Goal: Contribute content: Add original content to the website for others to see

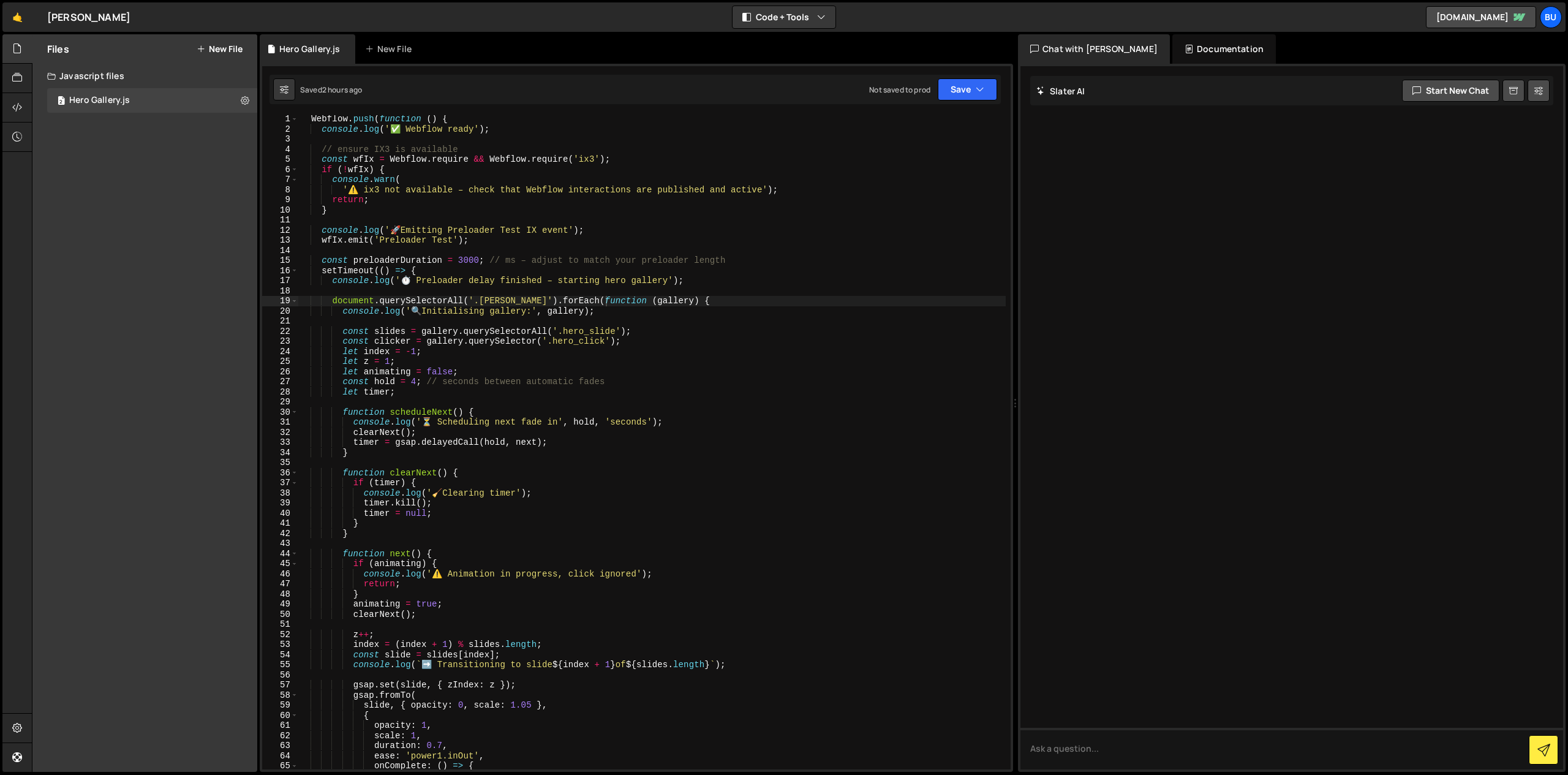
click at [145, 157] on div "Files New File Create your first file Get started by starting a Javascript or C…" at bounding box center [145, 402] width 225 height 738
click at [228, 49] on button "New File" at bounding box center [220, 49] width 46 height 10
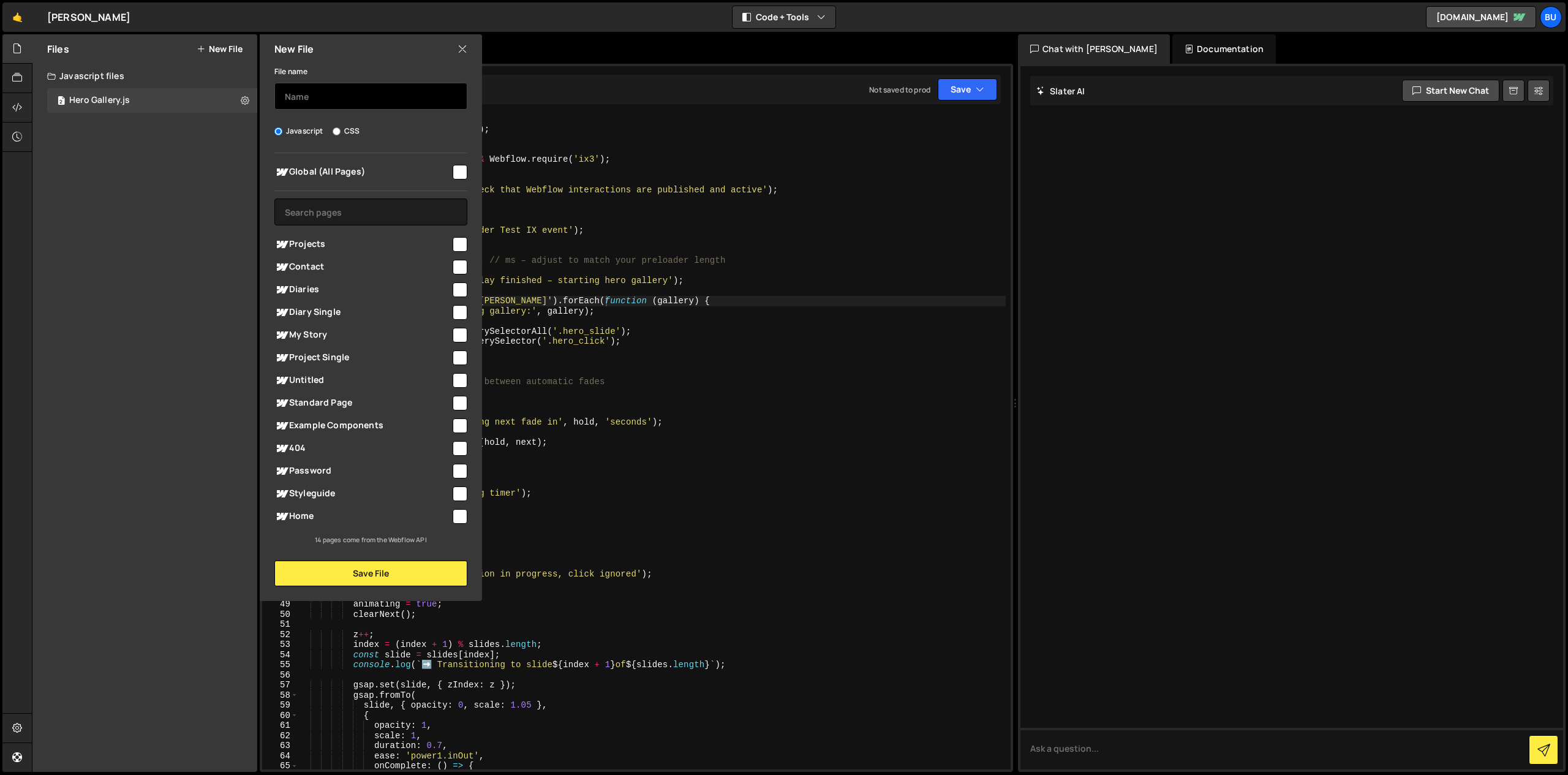
click at [319, 91] on input "text" at bounding box center [370, 96] width 193 height 27
click at [322, 99] on input "Menu" at bounding box center [370, 96] width 193 height 27
click at [316, 95] on input "Menu Button Text Change" at bounding box center [370, 96] width 193 height 27
type input "Menu Button Change"
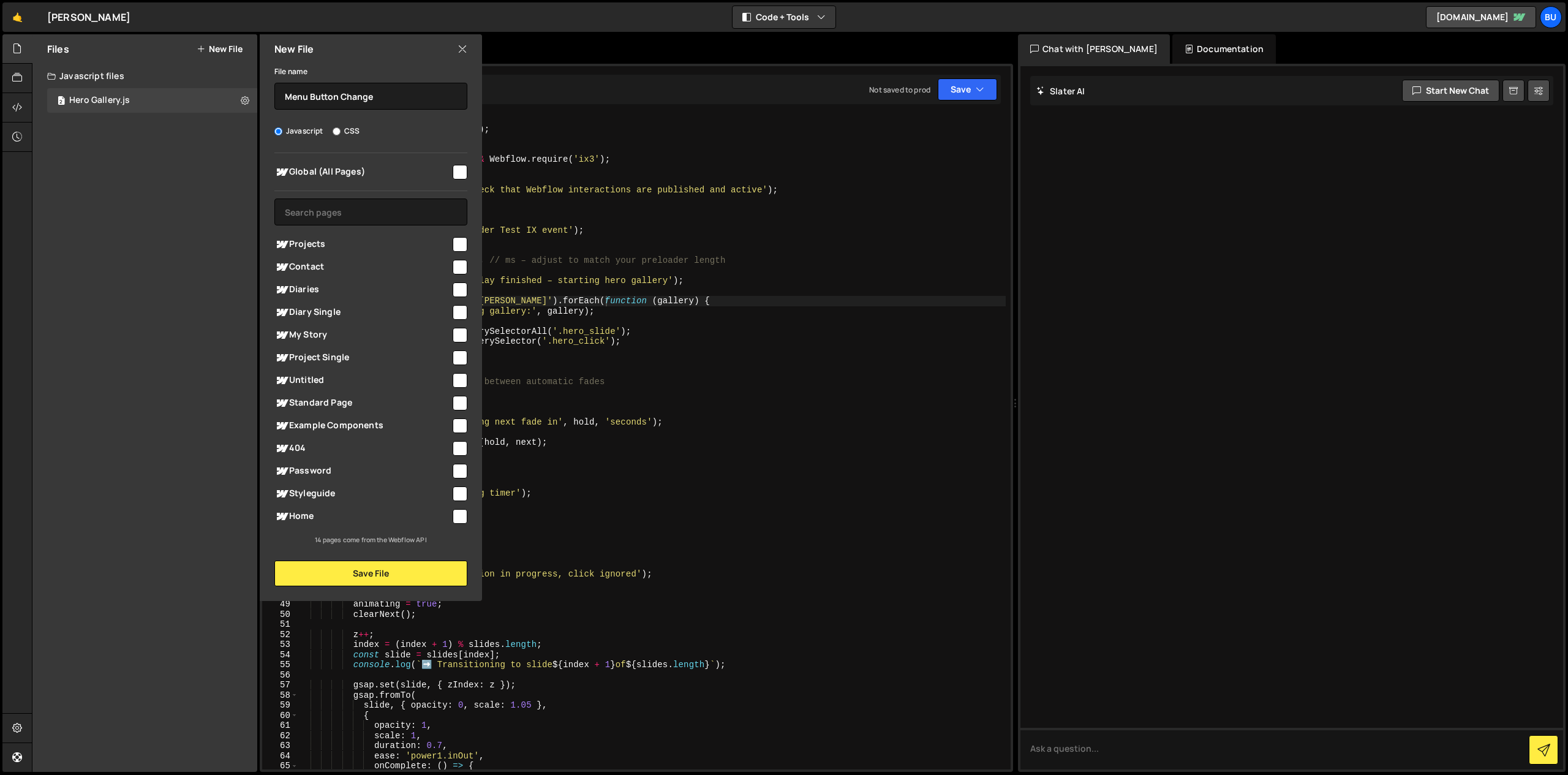
drag, startPoint x: 408, startPoint y: 157, endPoint x: 467, endPoint y: 170, distance: 60.4
click at [410, 157] on div "Global (All Pages) Projects" at bounding box center [370, 349] width 222 height 392
click at [461, 173] on input "checkbox" at bounding box center [459, 172] width 14 height 14
checkbox input "true"
click at [367, 572] on button "Save File" at bounding box center [370, 573] width 193 height 26
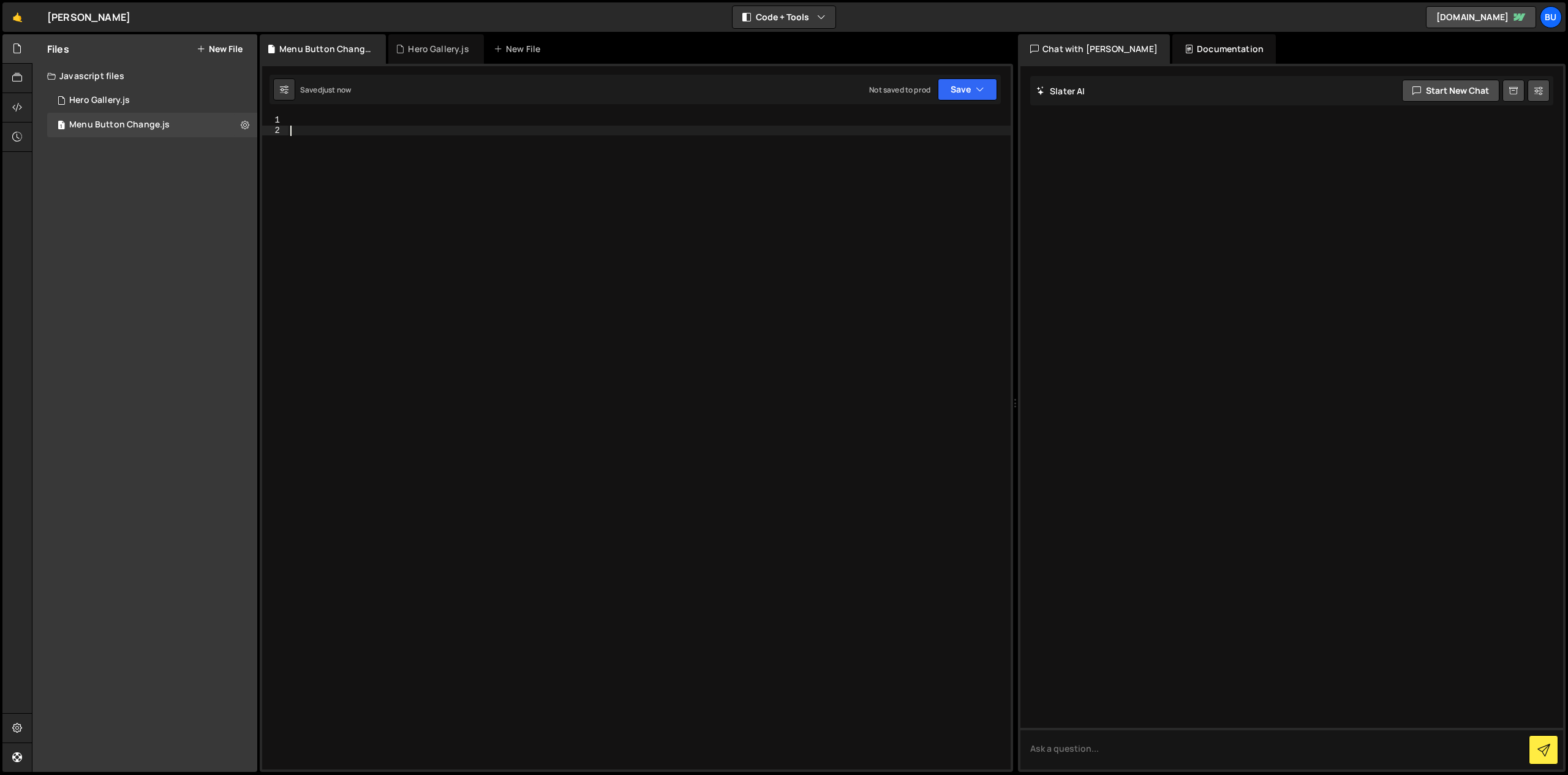
click at [430, 276] on div at bounding box center [648, 452] width 722 height 675
paste textarea "});"
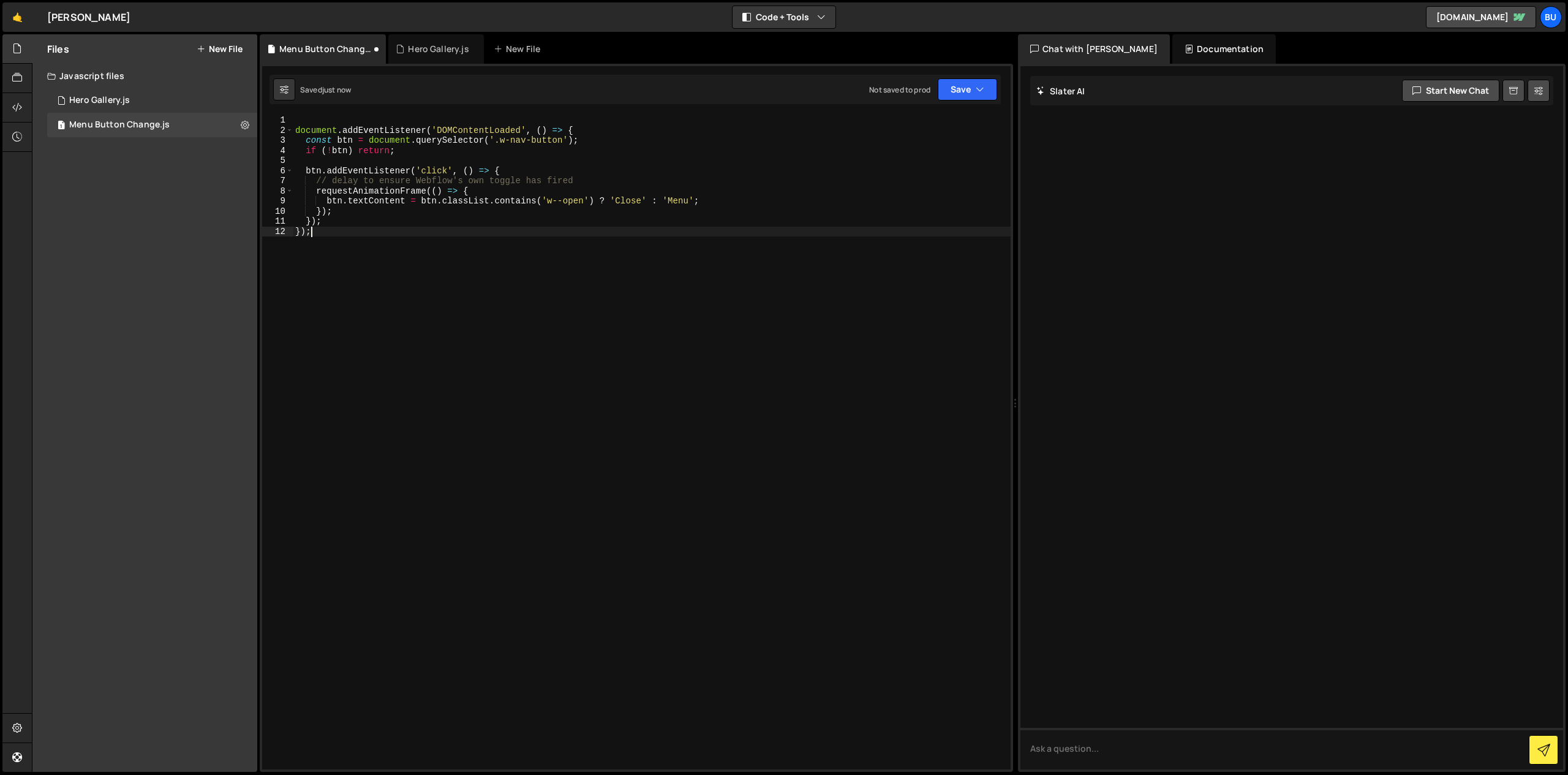
click at [583, 129] on div "document . addEventListener ( 'DOMContentLoaded' , ( ) => { const btn = documen…" at bounding box center [652, 452] width 718 height 675
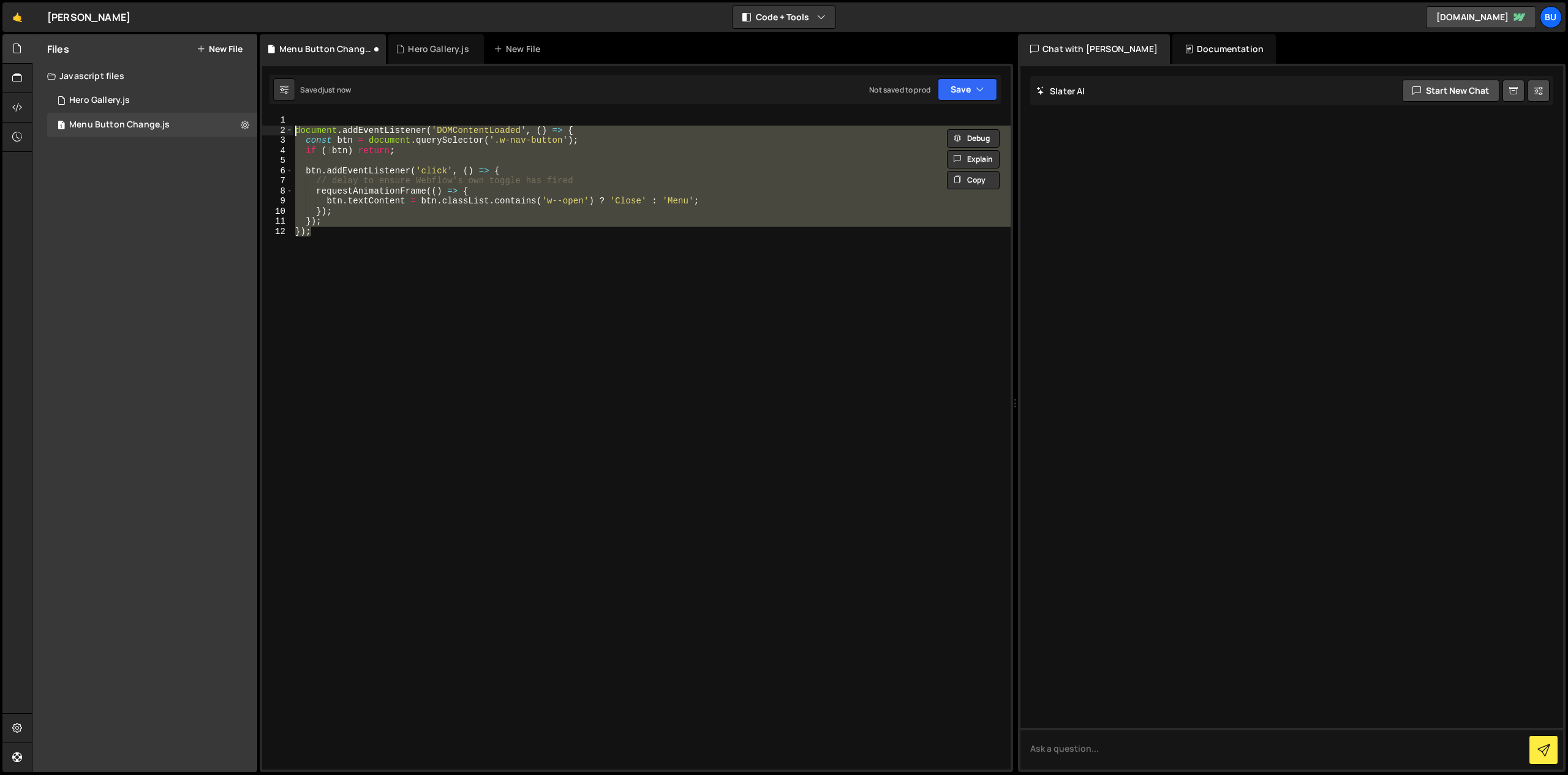
click at [583, 129] on div "document . addEventListener ( 'DOMContentLoaded' , ( ) => { const btn = documen…" at bounding box center [652, 452] width 718 height 675
type textarea "});"
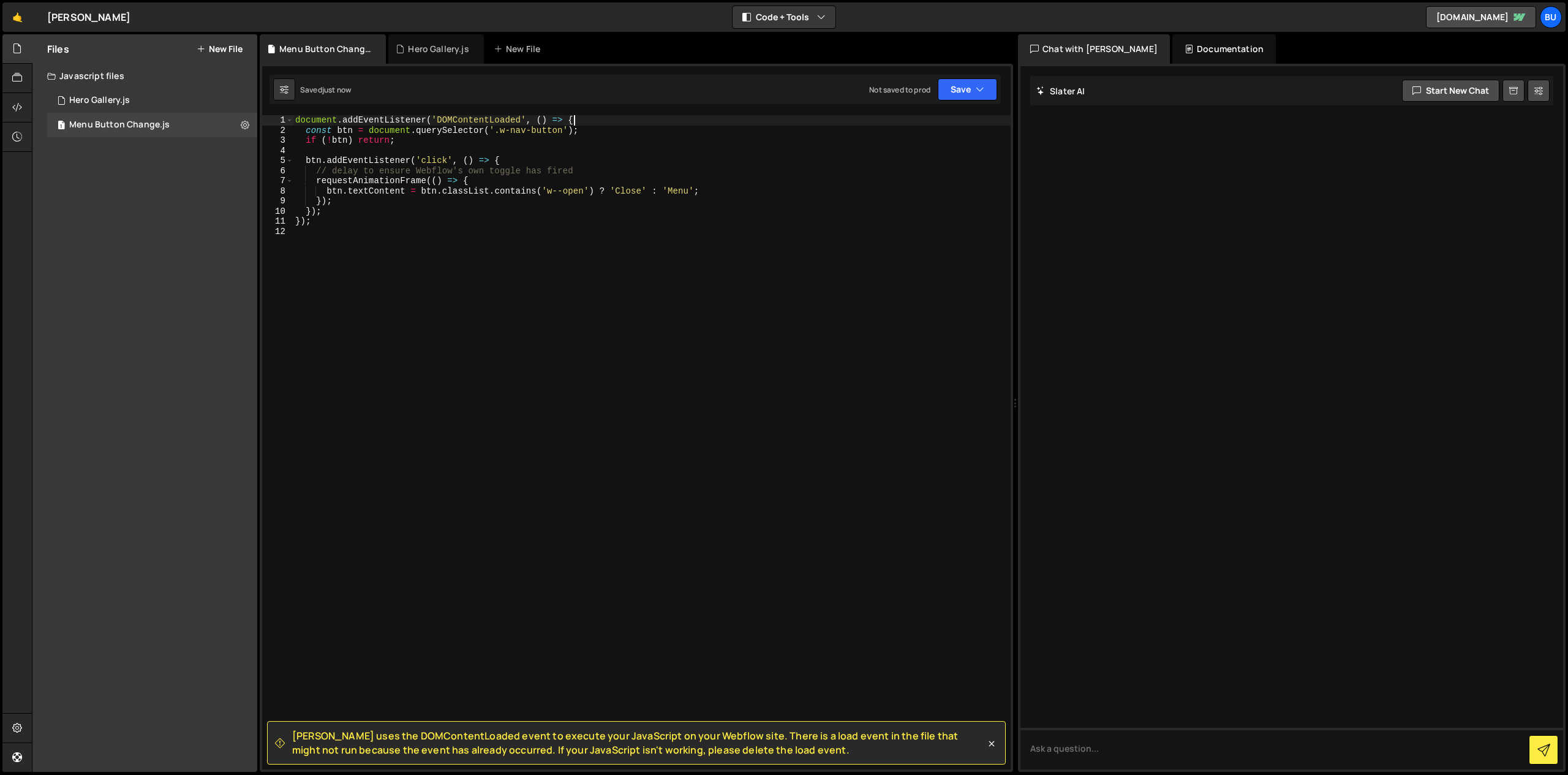
click at [589, 120] on div "document . addEventListener ( 'DOMContentLoaded' , ( ) => { const btn = documen…" at bounding box center [652, 452] width 718 height 675
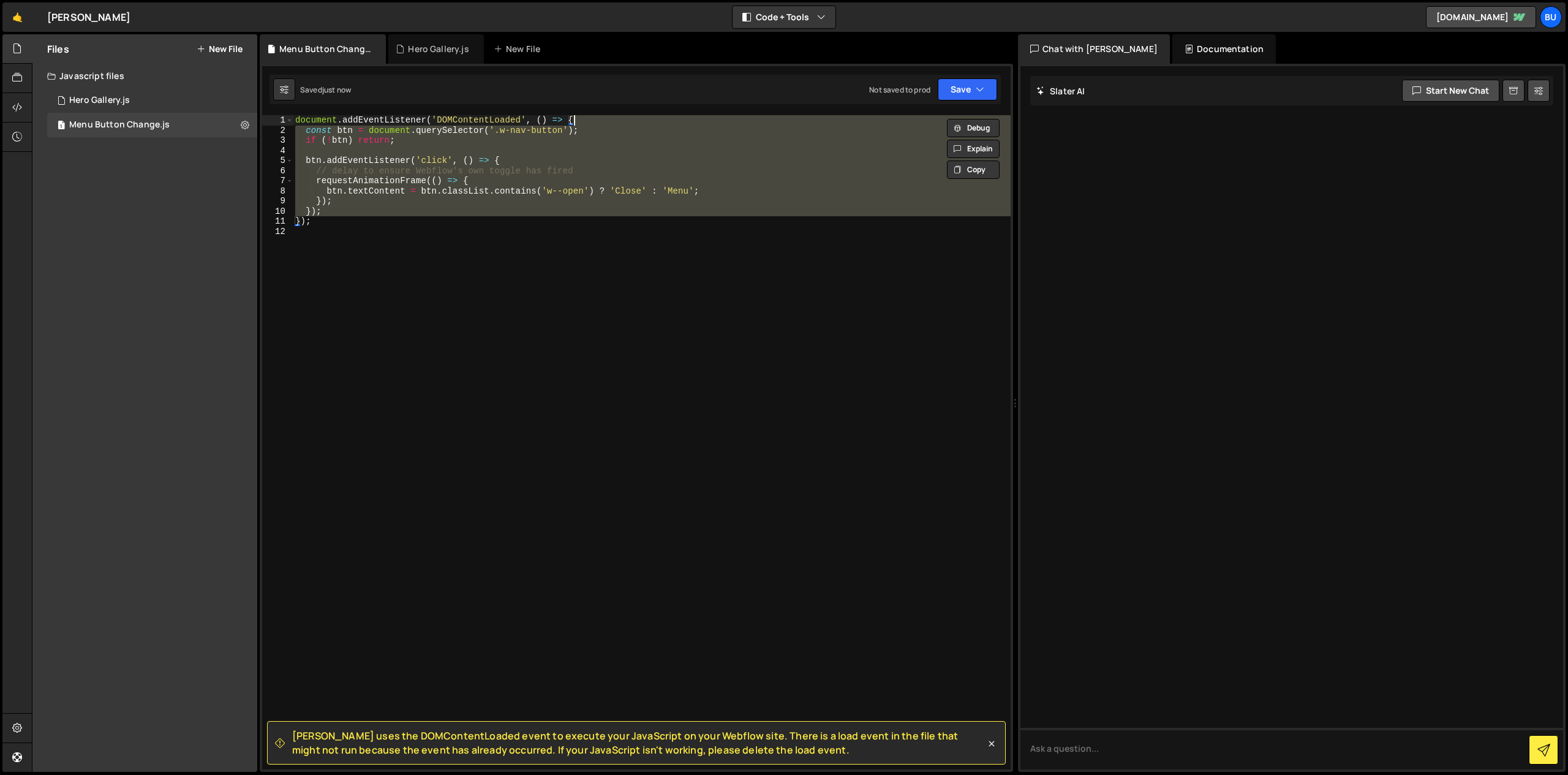
click at [589, 120] on div "document . addEventListener ( 'DOMContentLoaded' , ( ) => { const btn = documen…" at bounding box center [652, 452] width 718 height 675
click at [567, 117] on div "document . addEventListener ( 'DOMContentLoaded' , ( ) => { const btn = documen…" at bounding box center [652, 442] width 718 height 654
type textarea "document.addEventListener('DOMContentLoaded', () => {"
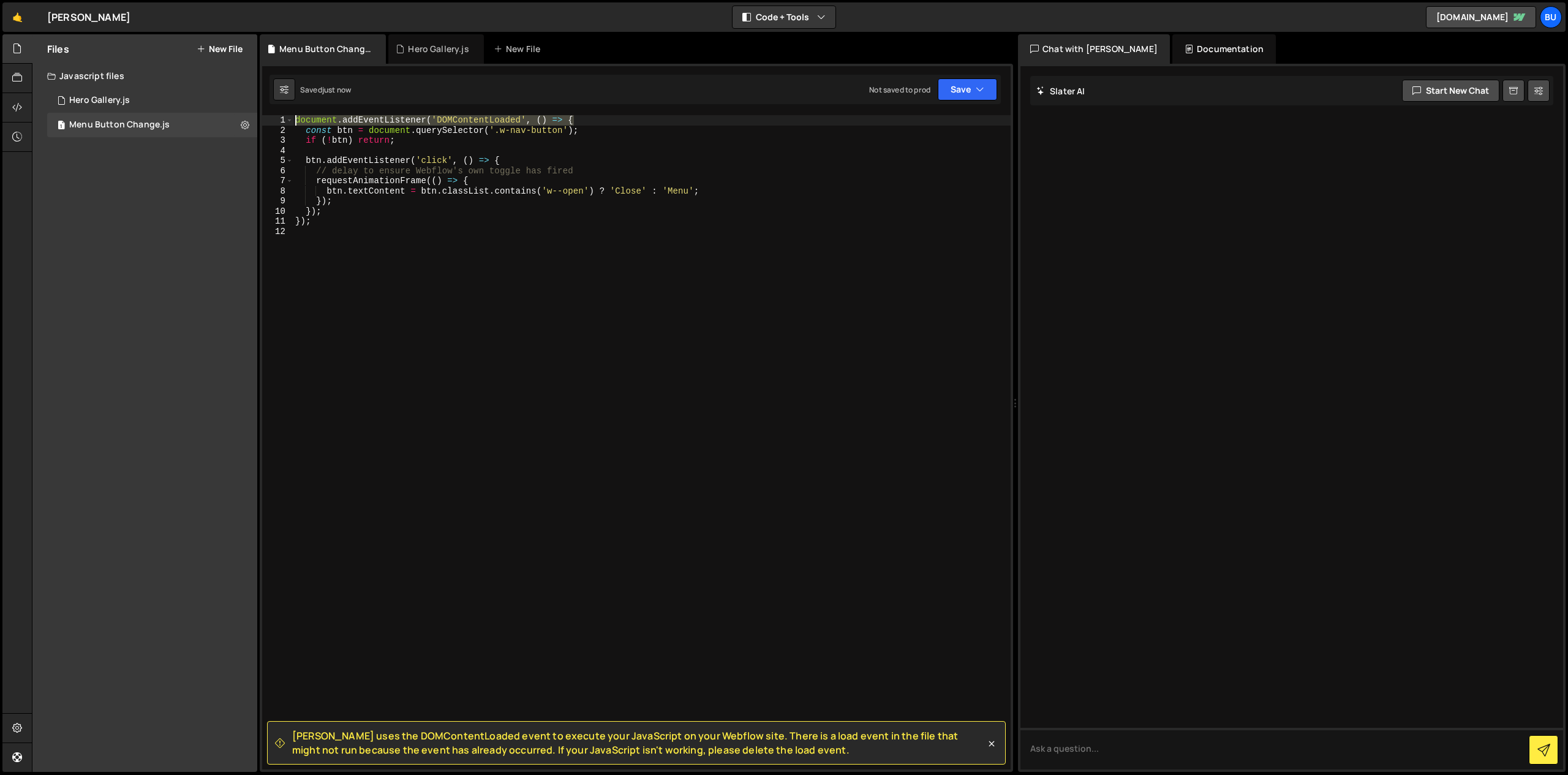
drag, startPoint x: 583, startPoint y: 122, endPoint x: 310, endPoint y: 96, distance: 274.2
click at [310, 96] on div "Debug Explain Copy Menu Button Change.js Hero Gallery.js New File Saved just no…" at bounding box center [636, 402] width 753 height 738
drag, startPoint x: 311, startPoint y: 226, endPoint x: 226, endPoint y: 222, distance: 85.1
click at [226, 222] on div "Files New File Create your first file Get started by starting a Javascript or C…" at bounding box center [799, 402] width 1536 height 738
type textarea "});"
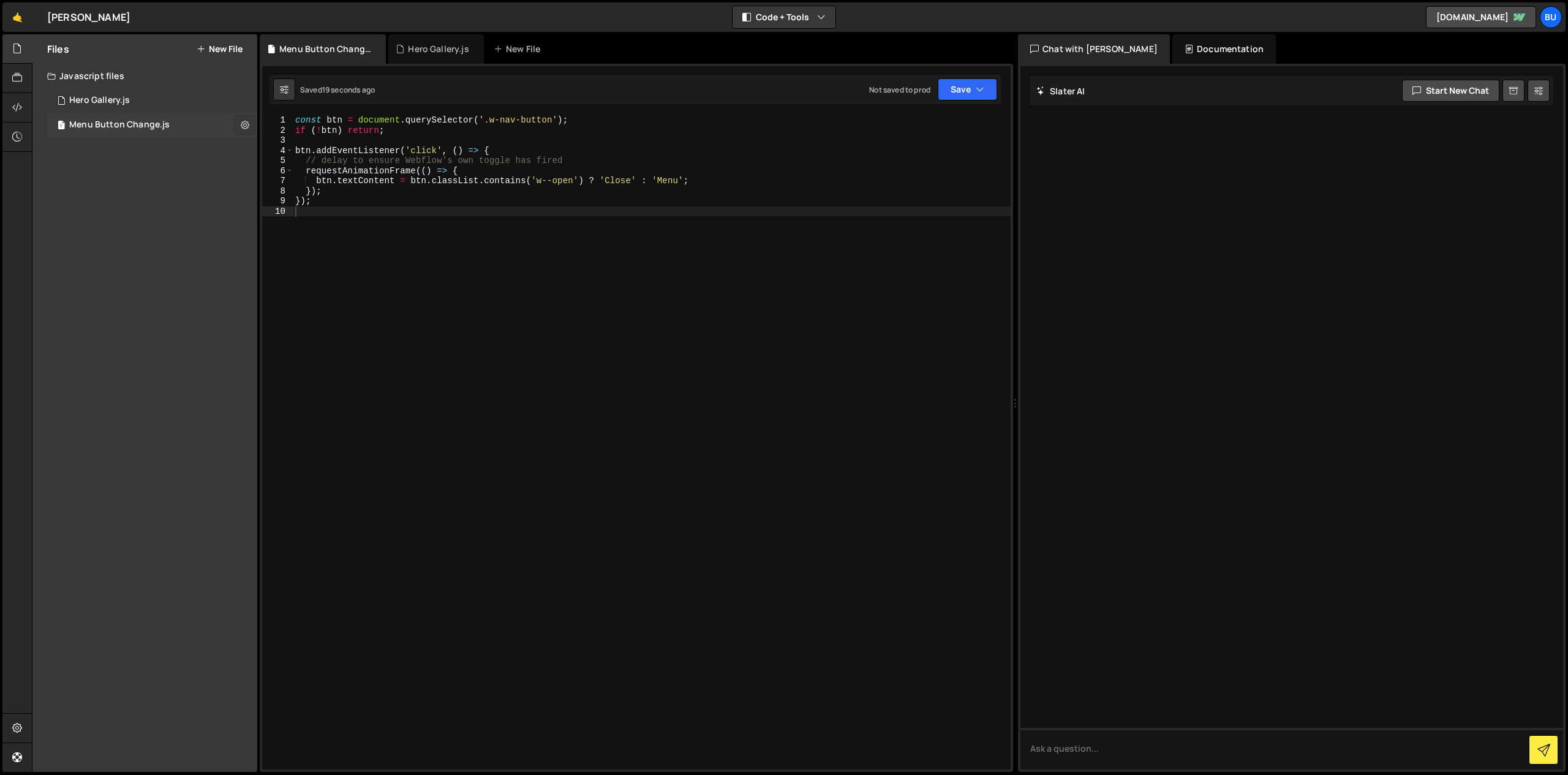
click at [242, 127] on icon at bounding box center [245, 125] width 9 height 12
click at [986, 89] on button "Save" at bounding box center [967, 89] width 60 height 22
click at [940, 122] on div "Save to Staging S" at bounding box center [927, 119] width 128 height 12
click at [673, 241] on div "const btn = document . querySelector ( '.w-nav-button' ) ; if ( ! btn ) return …" at bounding box center [652, 452] width 718 height 675
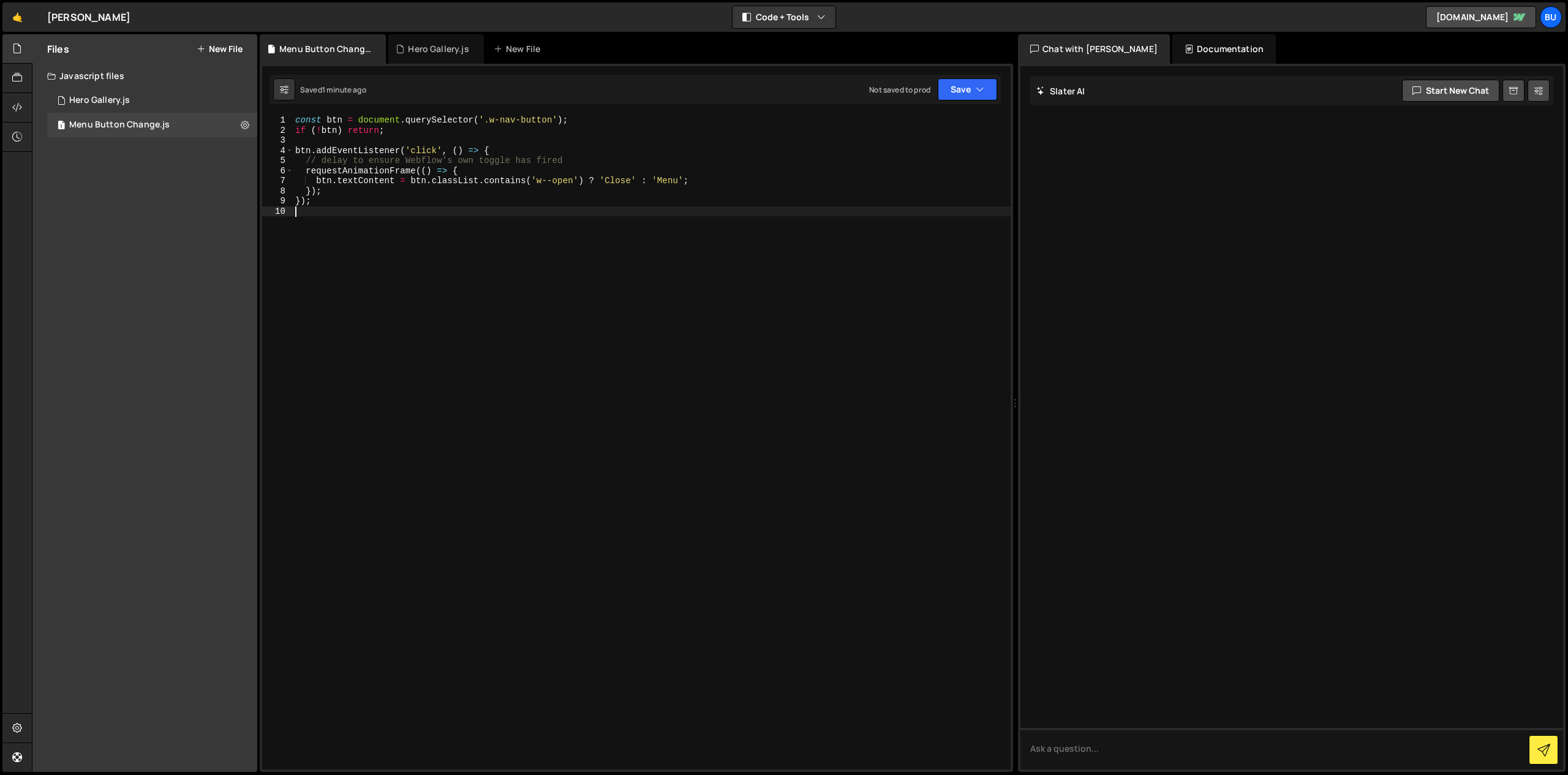
click at [548, 187] on div "const btn = document . querySelector ( '.w-nav-button' ) ; if ( ! btn ) return …" at bounding box center [652, 452] width 718 height 675
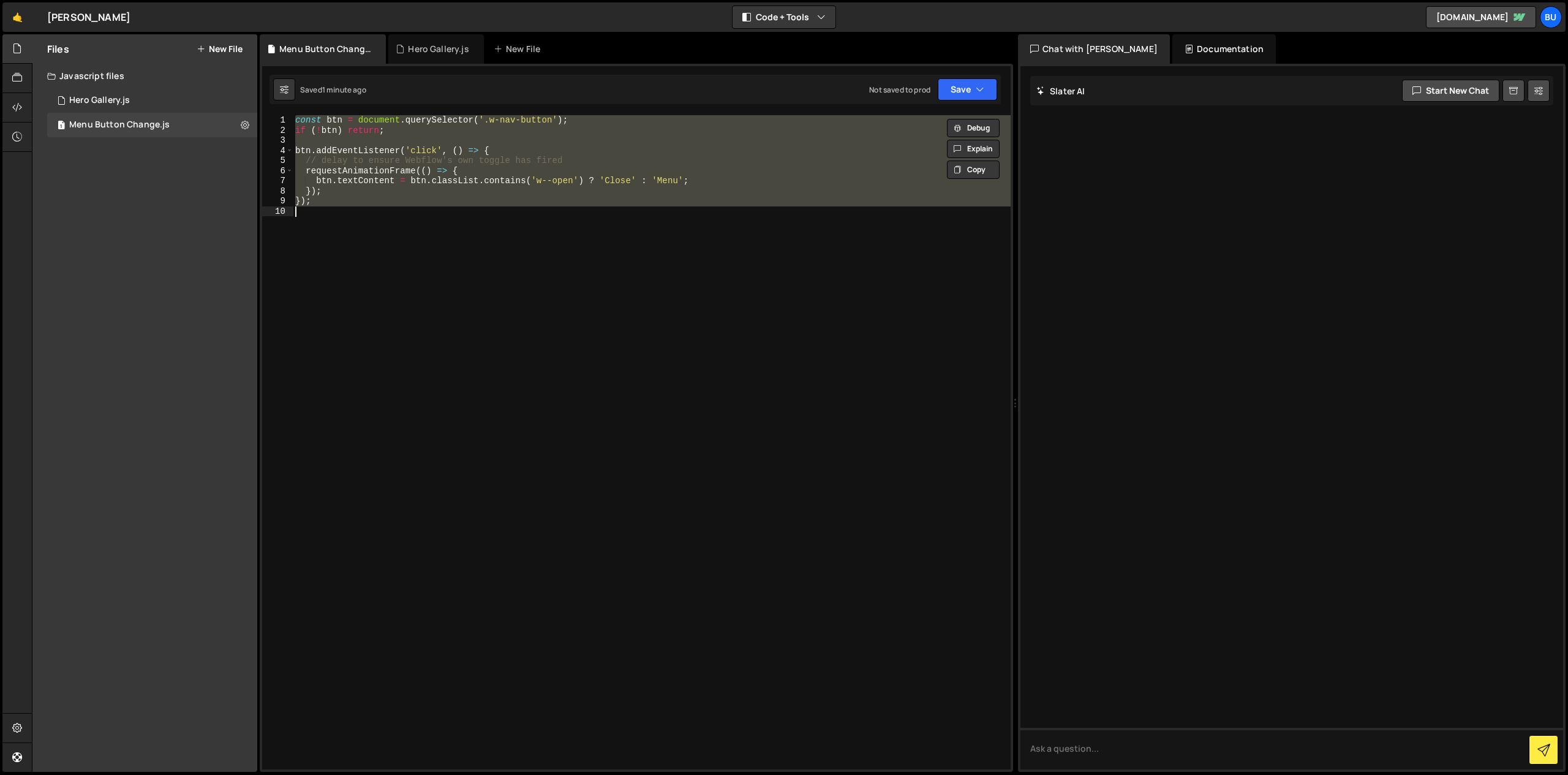
paste textarea "});"
type textarea "});"
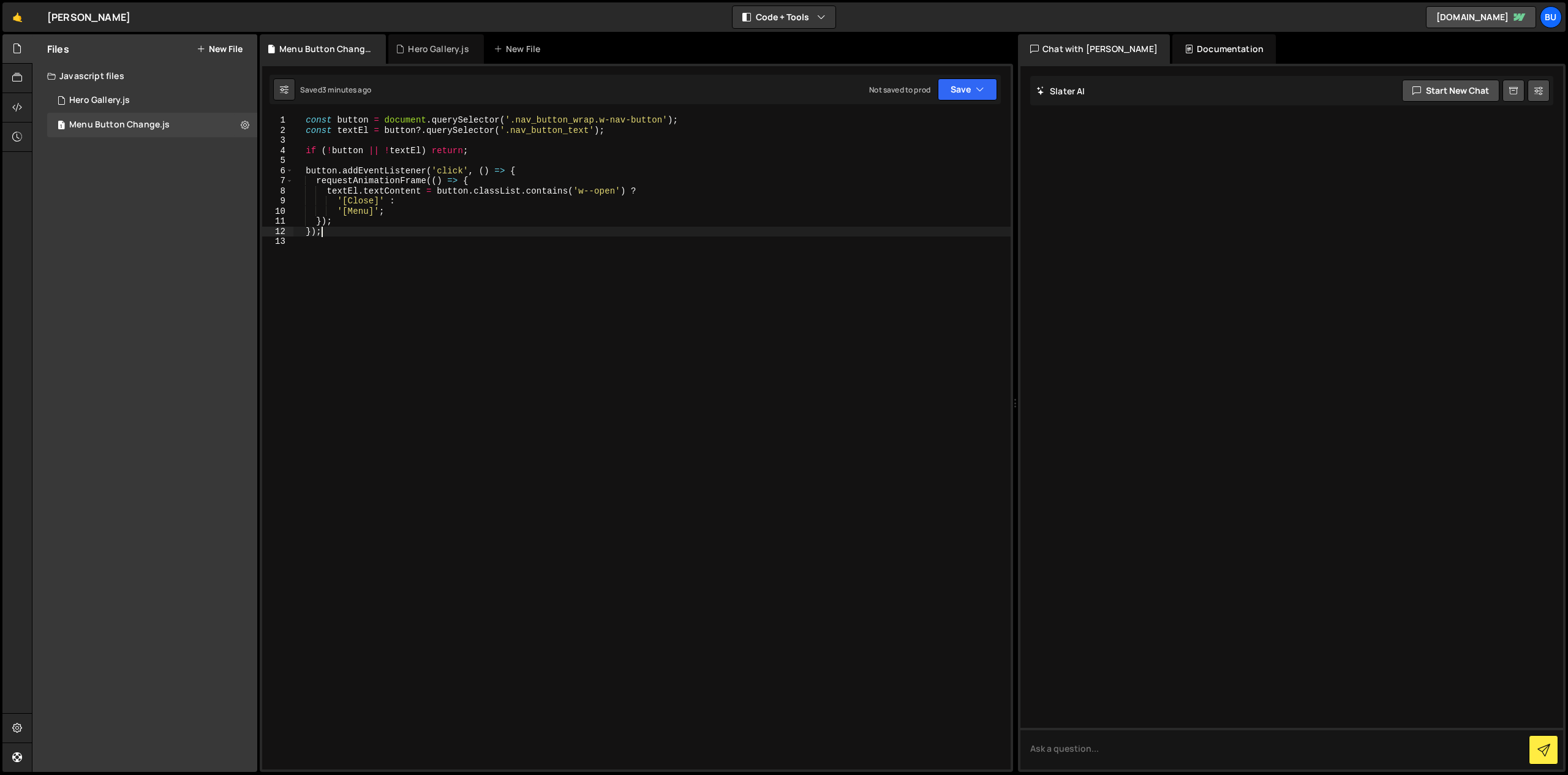
click at [573, 264] on div "const button = document . querySelector ( '.nav_button_wrap.w-nav-button' ) ; c…" at bounding box center [652, 452] width 718 height 675
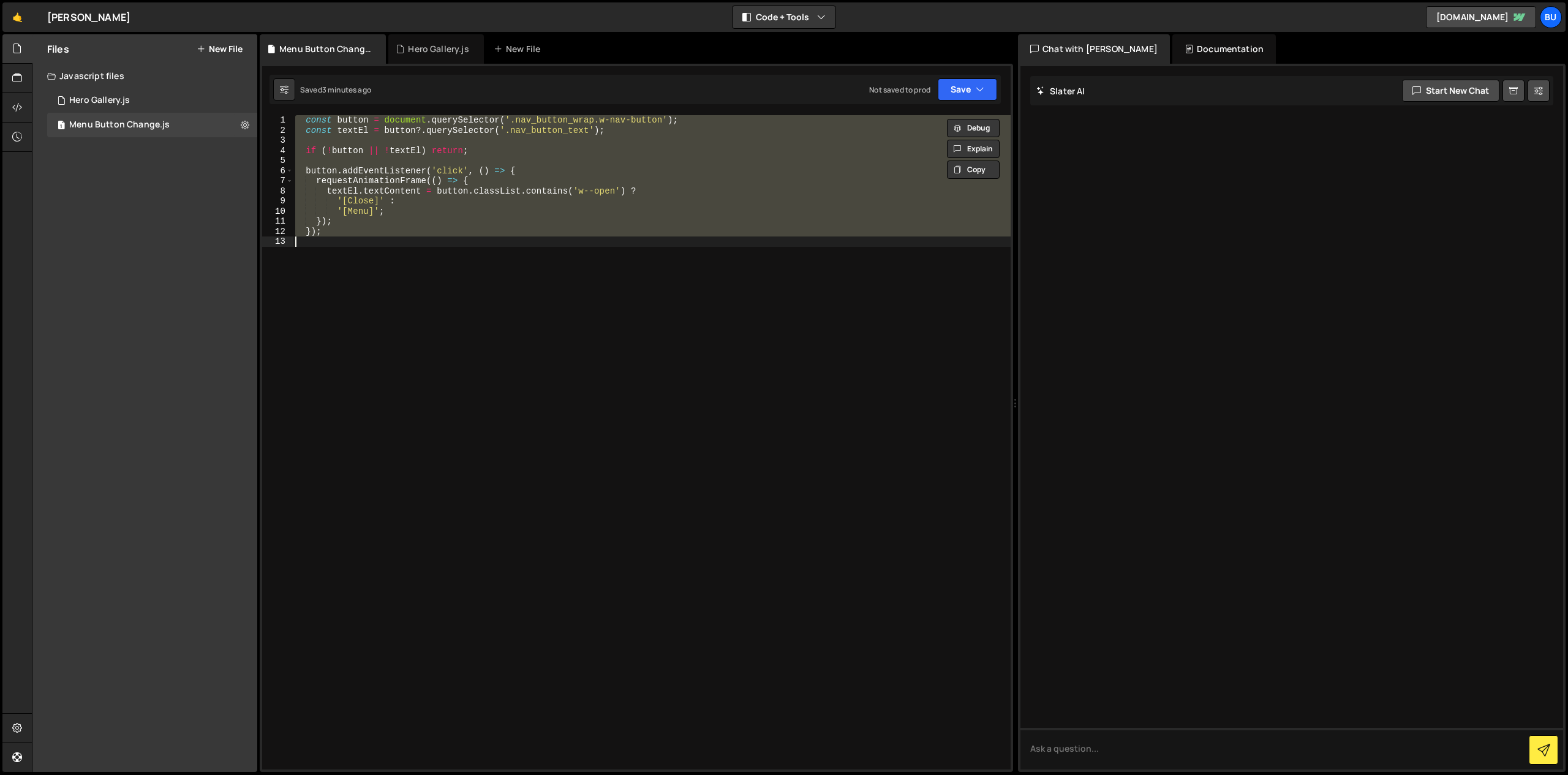
paste textarea
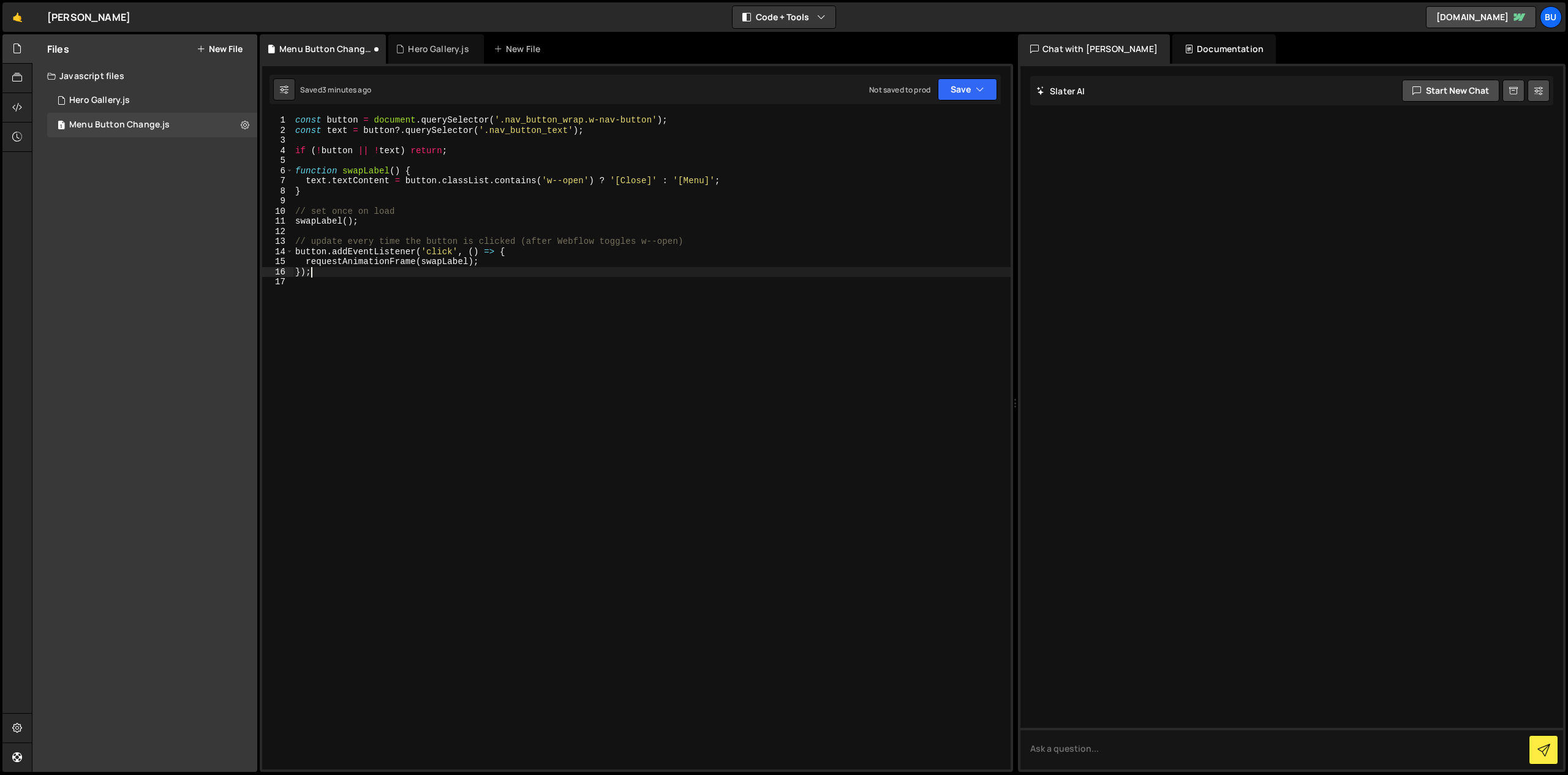
click at [676, 118] on div "const button = document . querySelector ( '.nav_button_wrap.w-nav-button' ) ; c…" at bounding box center [652, 452] width 718 height 675
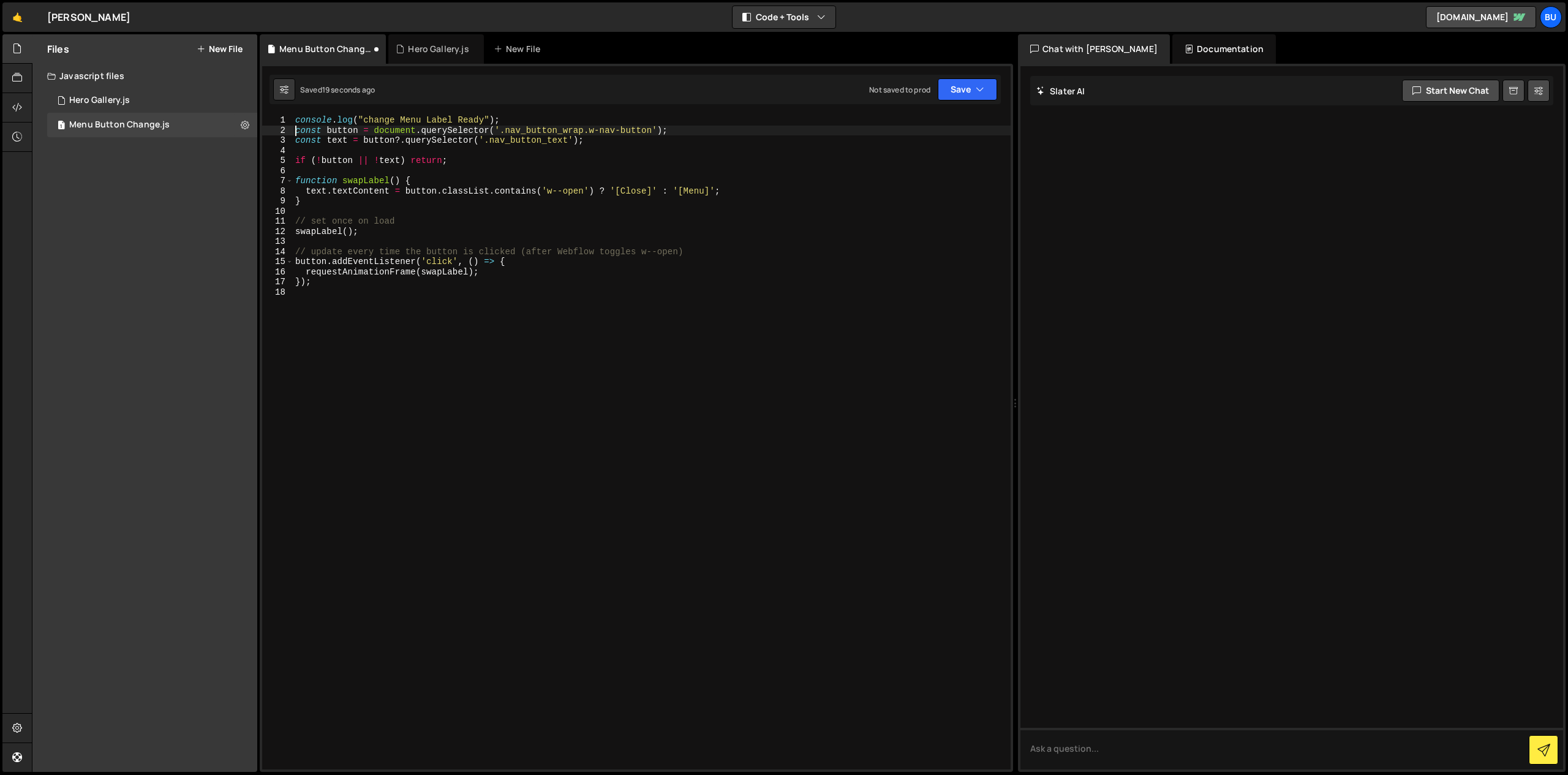
scroll to position [0, 1]
click at [365, 121] on div "console . log ( "change Menu Label Ready" ) ; const button = document . querySe…" at bounding box center [652, 452] width 718 height 675
click at [377, 117] on div "console . log ( "change Menu Label Ready" ) ; const button = document . querySe…" at bounding box center [652, 452] width 718 height 675
click at [423, 116] on div "console . log ( " Menu Label Ready" ) ; const button = document . querySelector…" at bounding box center [652, 452] width 718 height 675
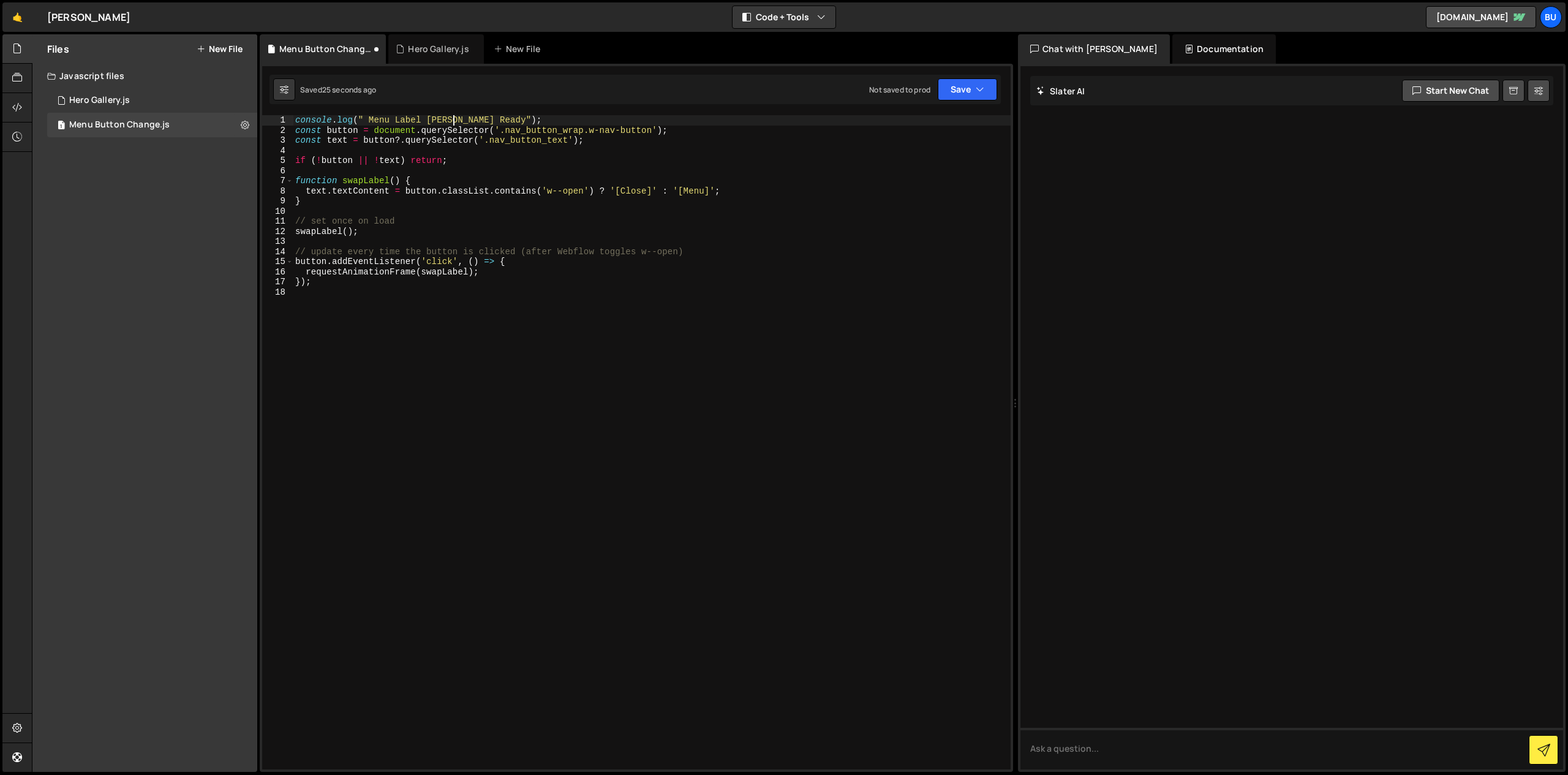
scroll to position [0, 12]
drag, startPoint x: 527, startPoint y: 120, endPoint x: 299, endPoint y: 121, distance: 228.0
click at [298, 122] on div "console . log ( " Menu Label Changer Ready" ) ; const button = document . query…" at bounding box center [652, 452] width 718 height 675
click at [305, 120] on div "console . log ( " Menu Label Changer Ready" ) ; const button = document . query…" at bounding box center [652, 442] width 718 height 654
click at [305, 120] on div "console . log ( " Menu Label Changer Ready" ) ; const button = document . query…" at bounding box center [652, 452] width 718 height 675
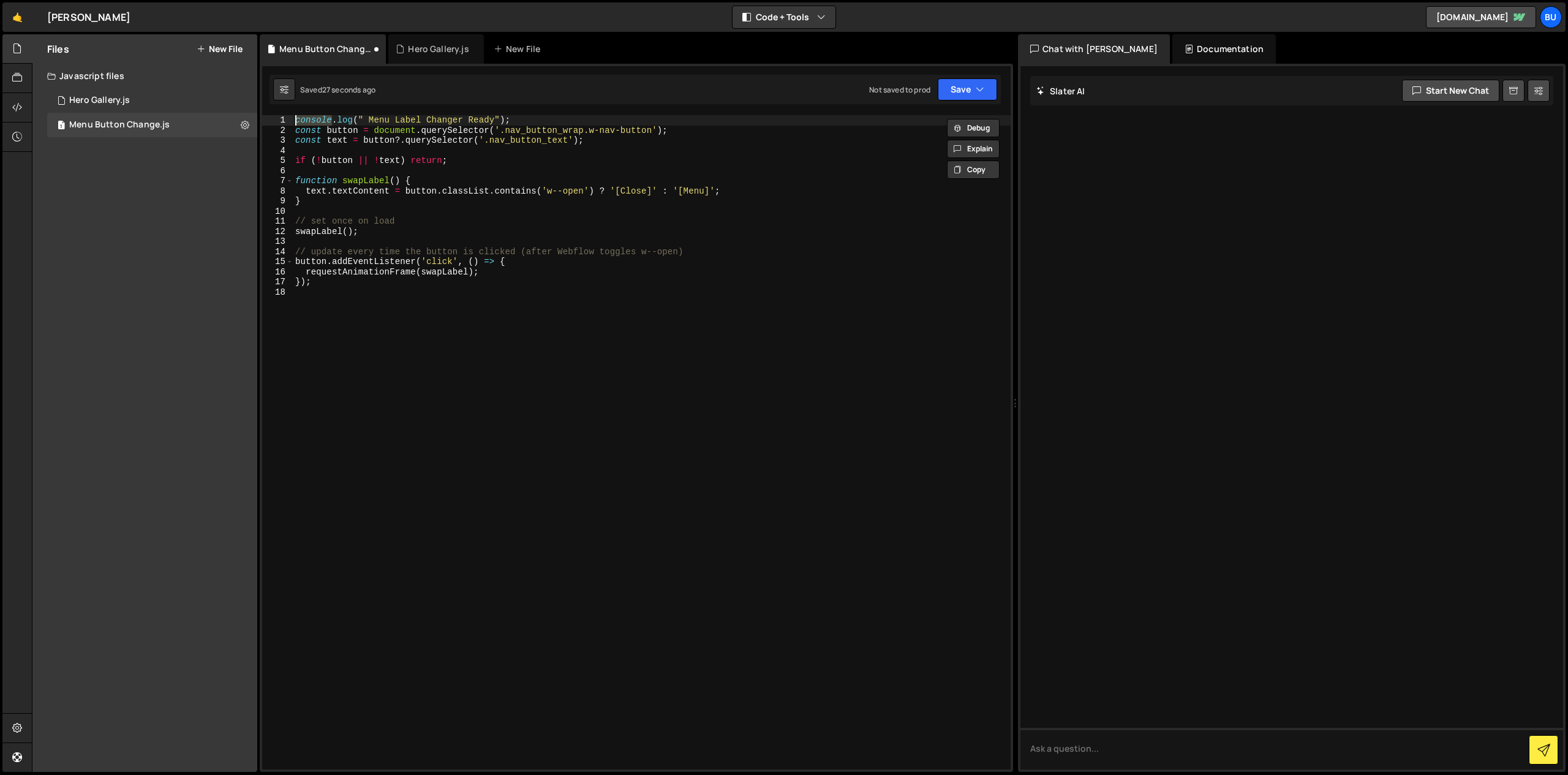
click at [305, 120] on div "console . log ( " Menu Label Changer Ready" ) ; const button = document . query…" at bounding box center [652, 452] width 718 height 675
click at [744, 186] on div "console . log ( " Menu Label Changer Ready" ) ; const button = document . query…" at bounding box center [652, 452] width 718 height 675
type textarea "text.textContent = button.classList.contains('w--open') ? '[Close]' : '[Menu]';"
paste textarea
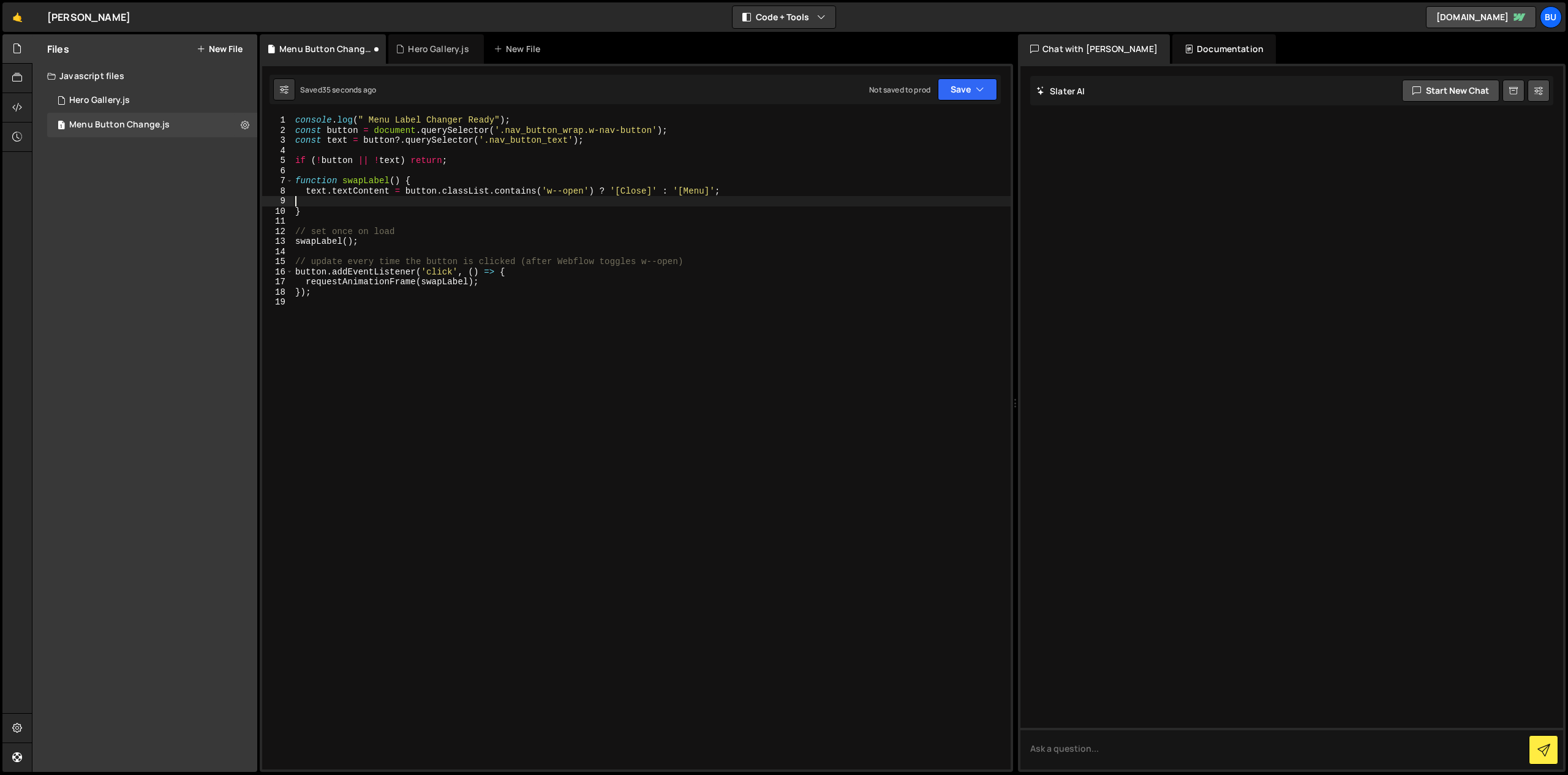
click at [505, 285] on div "console . log ( " Menu Label Changer Ready" ) ; const button = document . query…" at bounding box center [652, 452] width 718 height 675
type textarea "requestAnimationFrame(swapLabel);"
paste textarea
click at [491, 279] on div "console . log ( " Menu Label Changer Ready" ) ; const button = document . query…" at bounding box center [652, 452] width 718 height 675
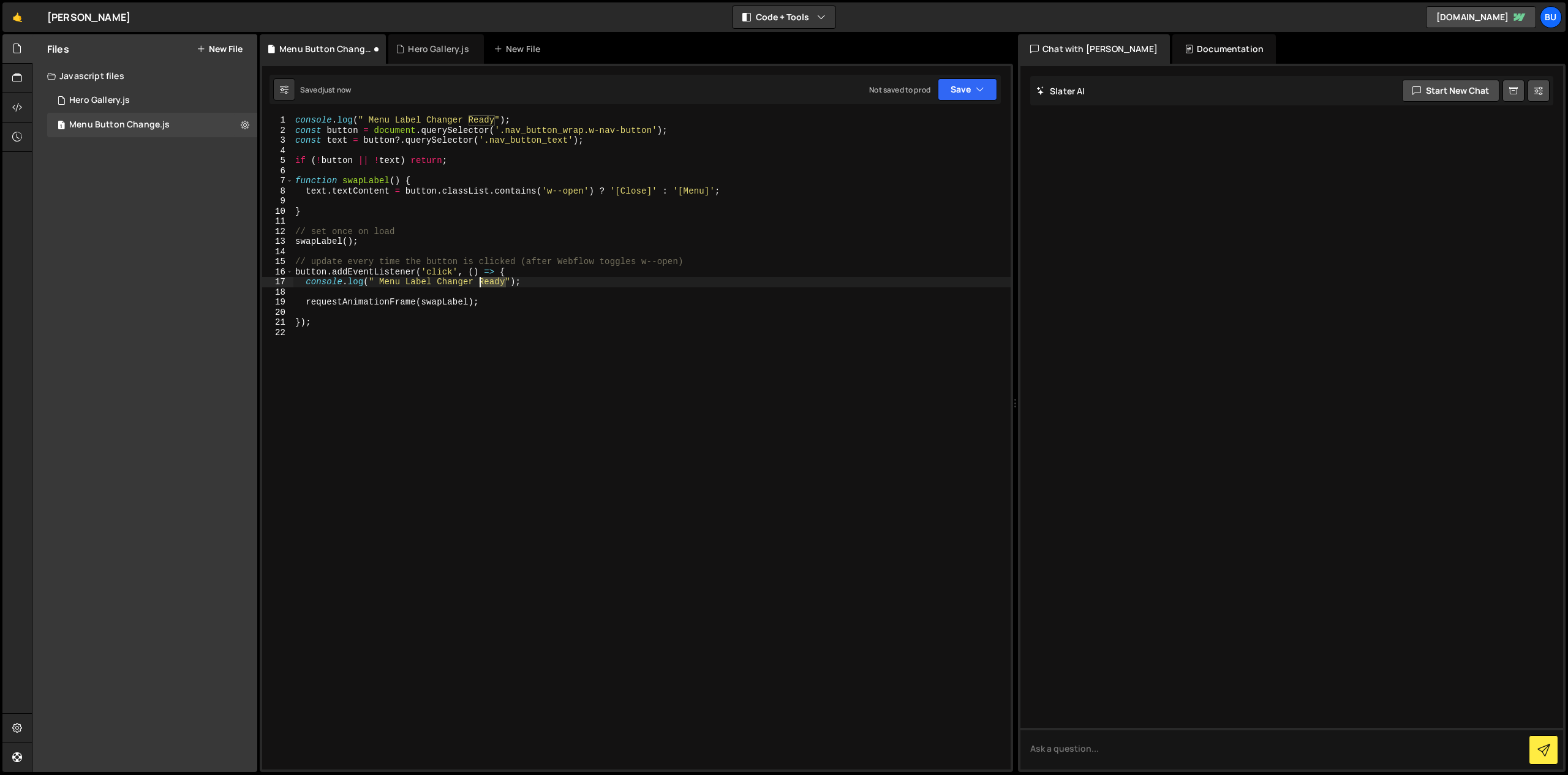
click at [491, 279] on div "console . log ( " Menu Label Changer Ready" ) ; const button = document . query…" at bounding box center [652, 452] width 718 height 675
click at [646, 270] on div "console . log ( " Menu Label Changer Ready" ) ; const button = document . query…" at bounding box center [652, 452] width 718 height 675
type textarea "});"
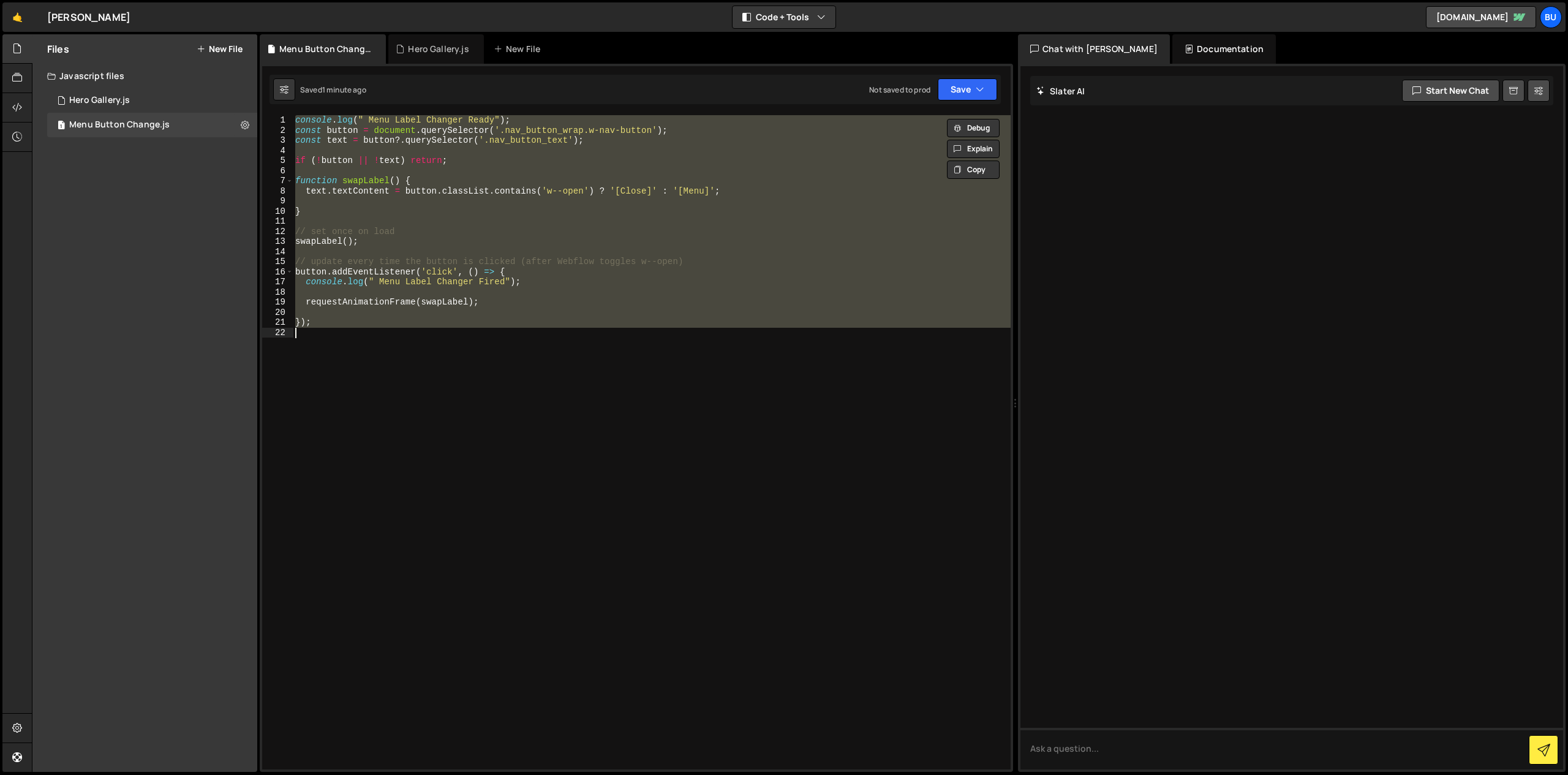
paste textarea
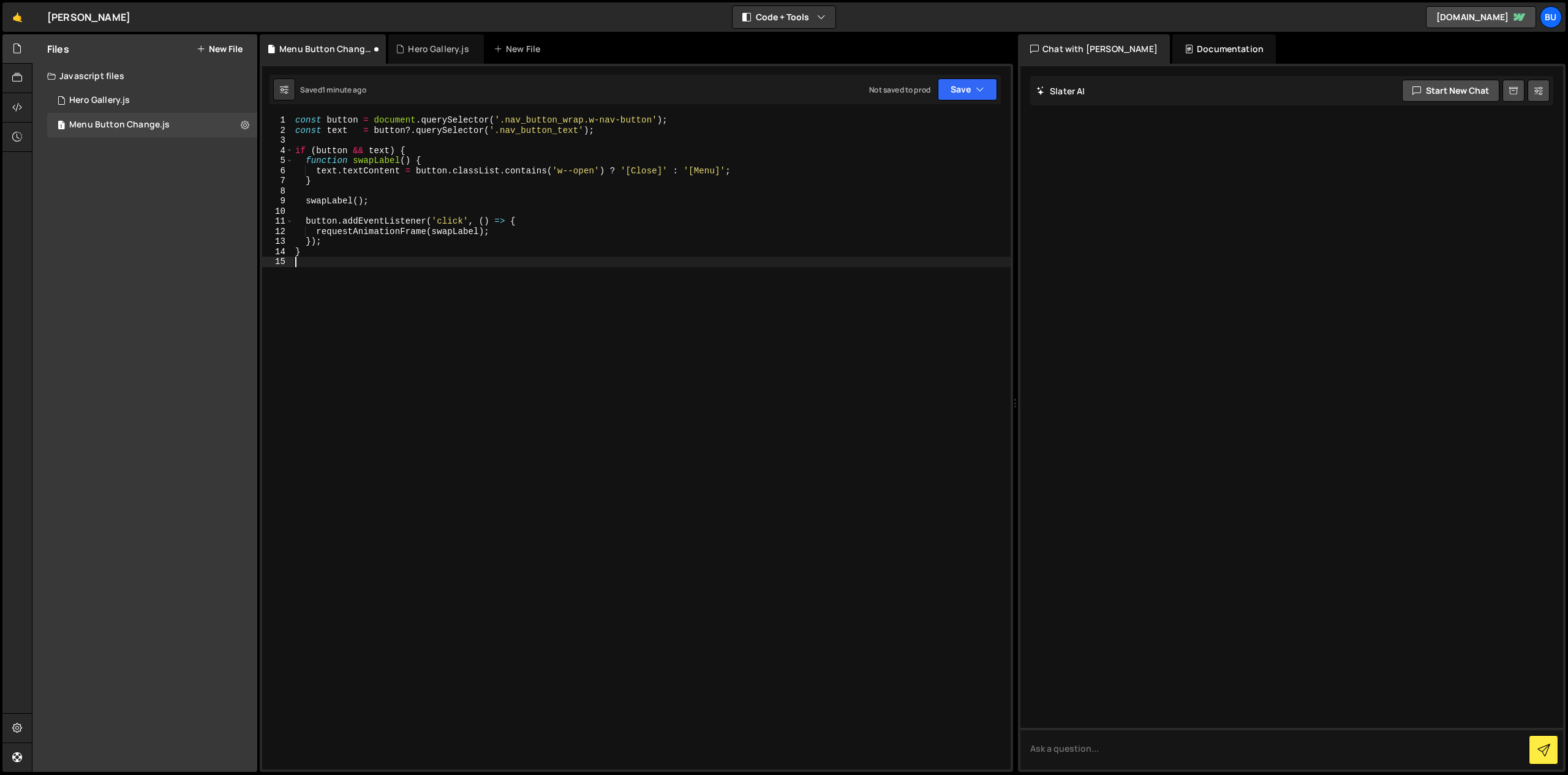
scroll to position [0, 0]
click at [714, 311] on div "const button = document . querySelector ( '.nav_button_wrap.w-nav-button' ) ; c…" at bounding box center [652, 452] width 718 height 675
type textarea "}"
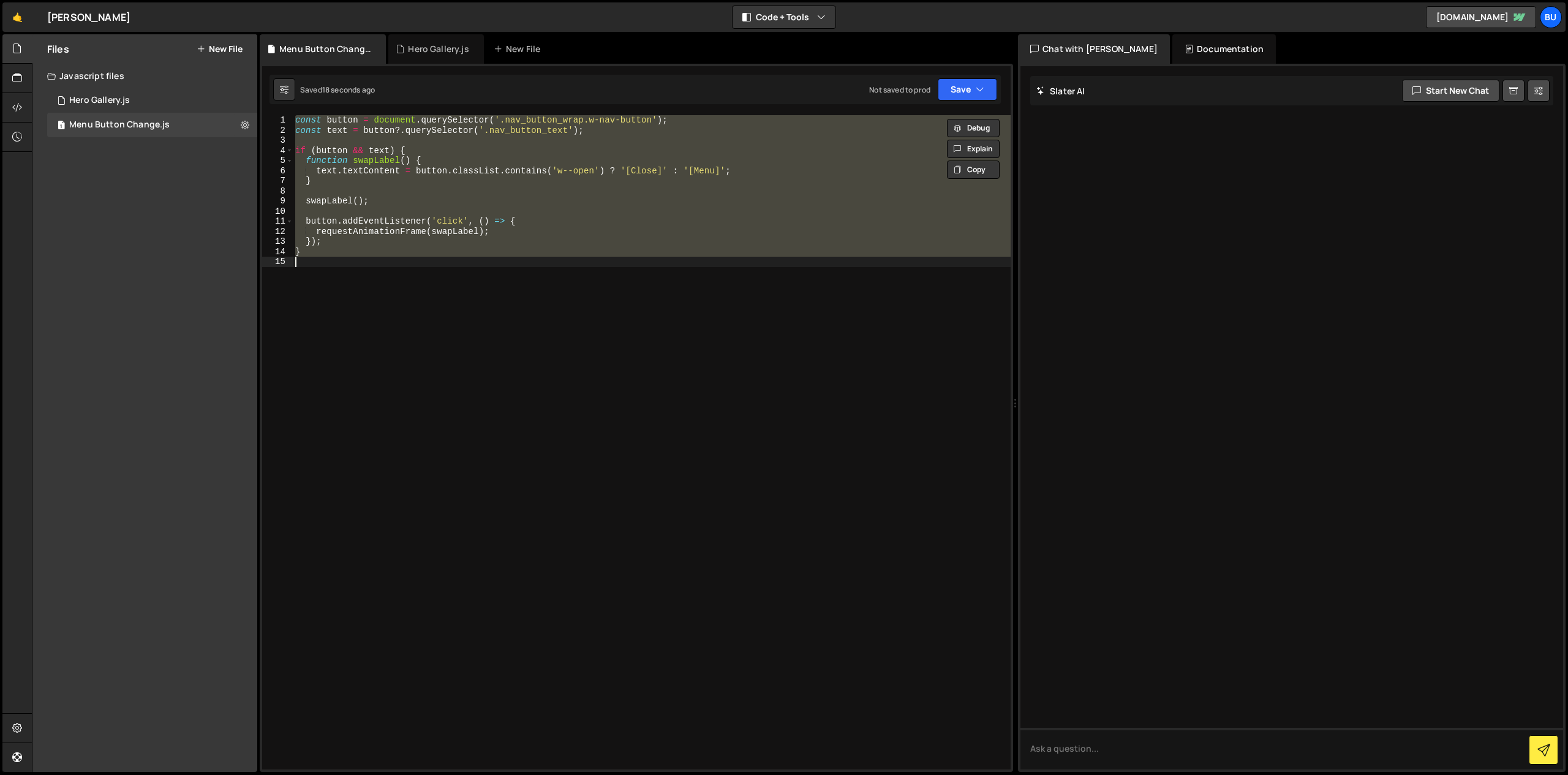
paste textarea
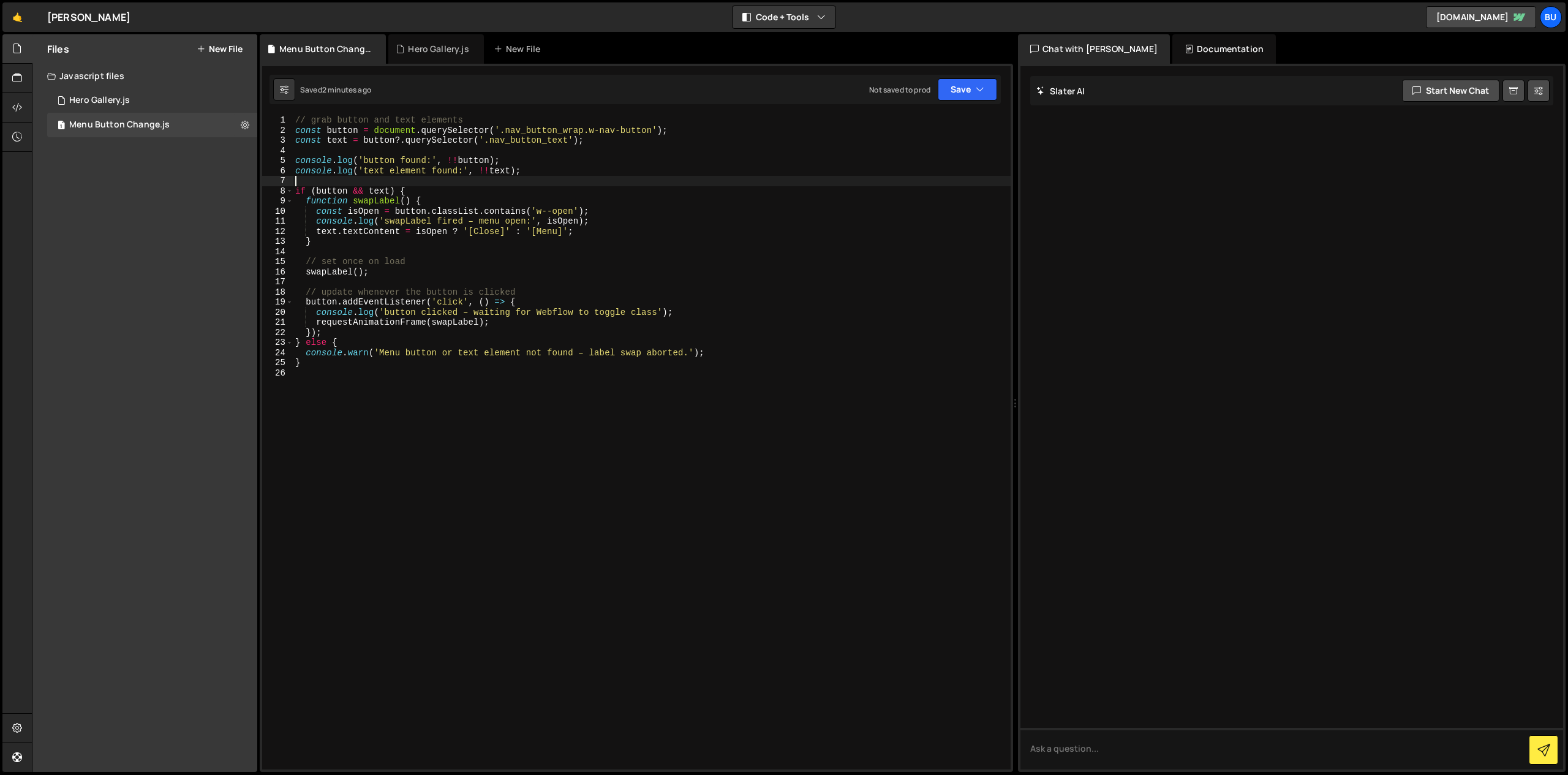
click at [651, 182] on div "// grab button and text elements const button = document . querySelector ( '.na…" at bounding box center [652, 452] width 718 height 675
type textarea "}"
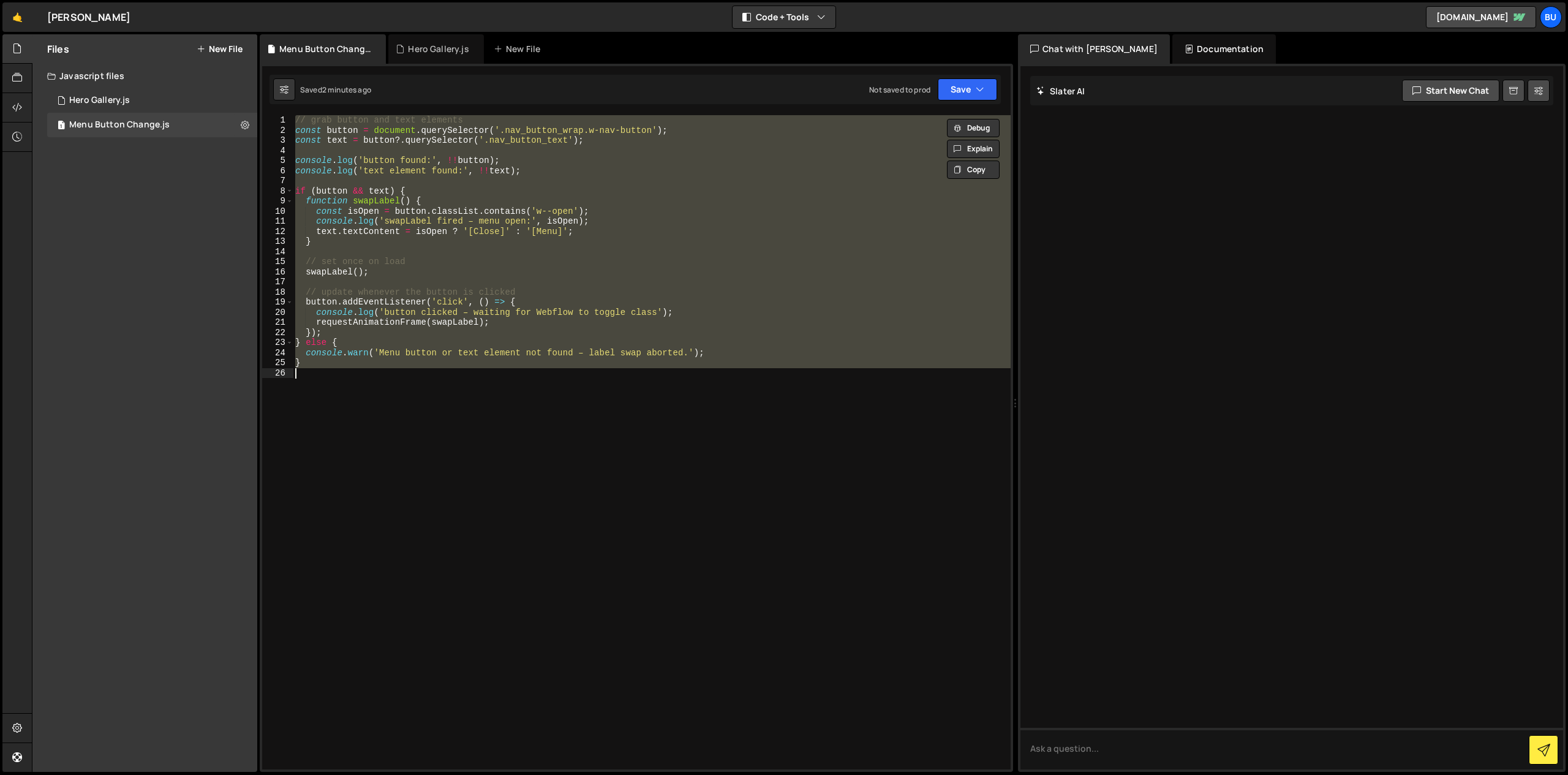
paste textarea
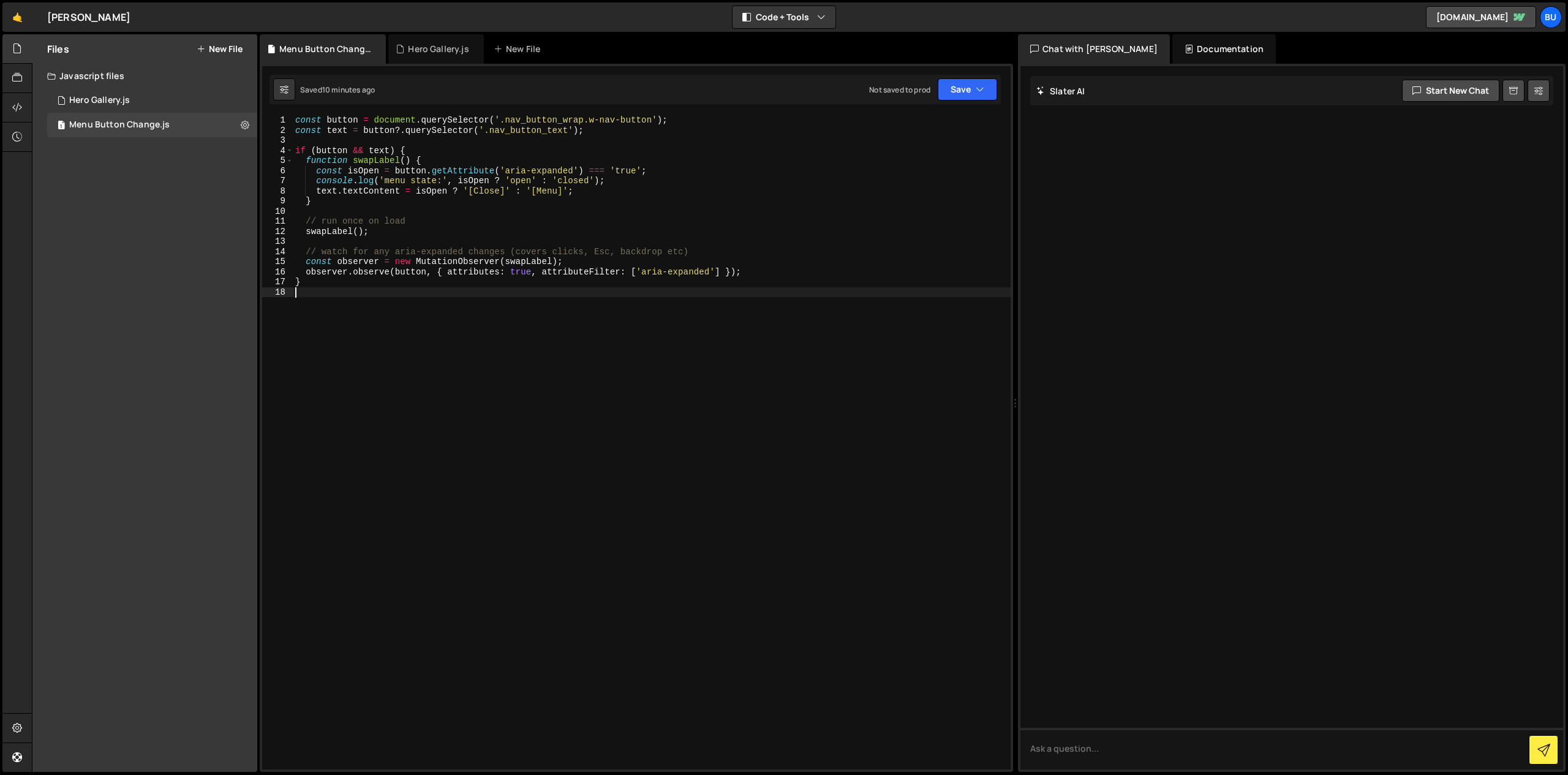
click at [434, 315] on div "const button = document . querySelector ( '.nav_button_wrap.w-nav-button' ) ; c…" at bounding box center [652, 452] width 718 height 675
click at [248, 130] on icon at bounding box center [245, 125] width 9 height 12
click at [323, 150] on button "Edit File Settings" at bounding box center [319, 151] width 120 height 25
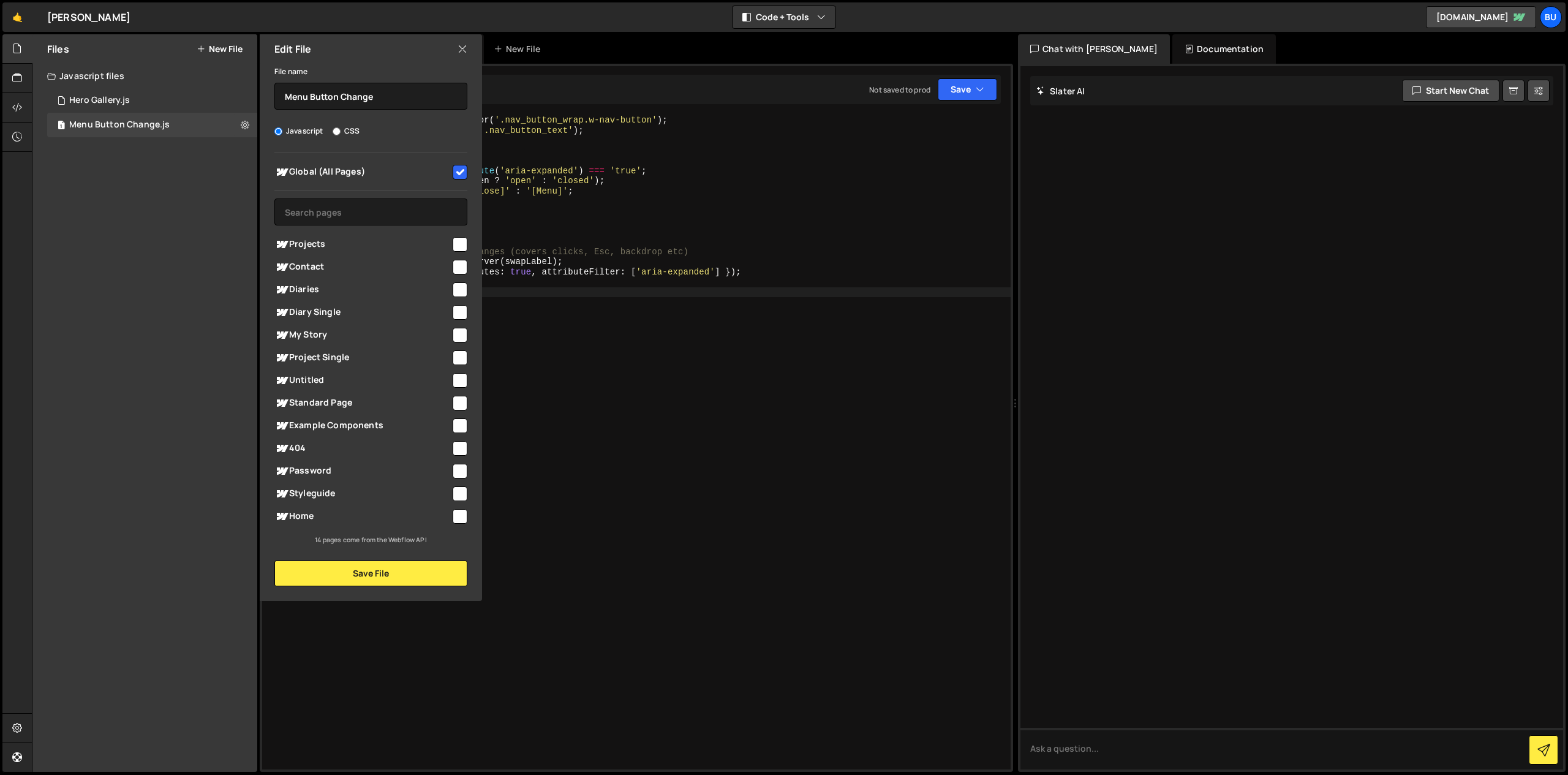
click at [455, 174] on input "checkbox" at bounding box center [459, 172] width 14 height 14
checkbox input "false"
click at [379, 579] on button "Save File" at bounding box center [370, 573] width 193 height 26
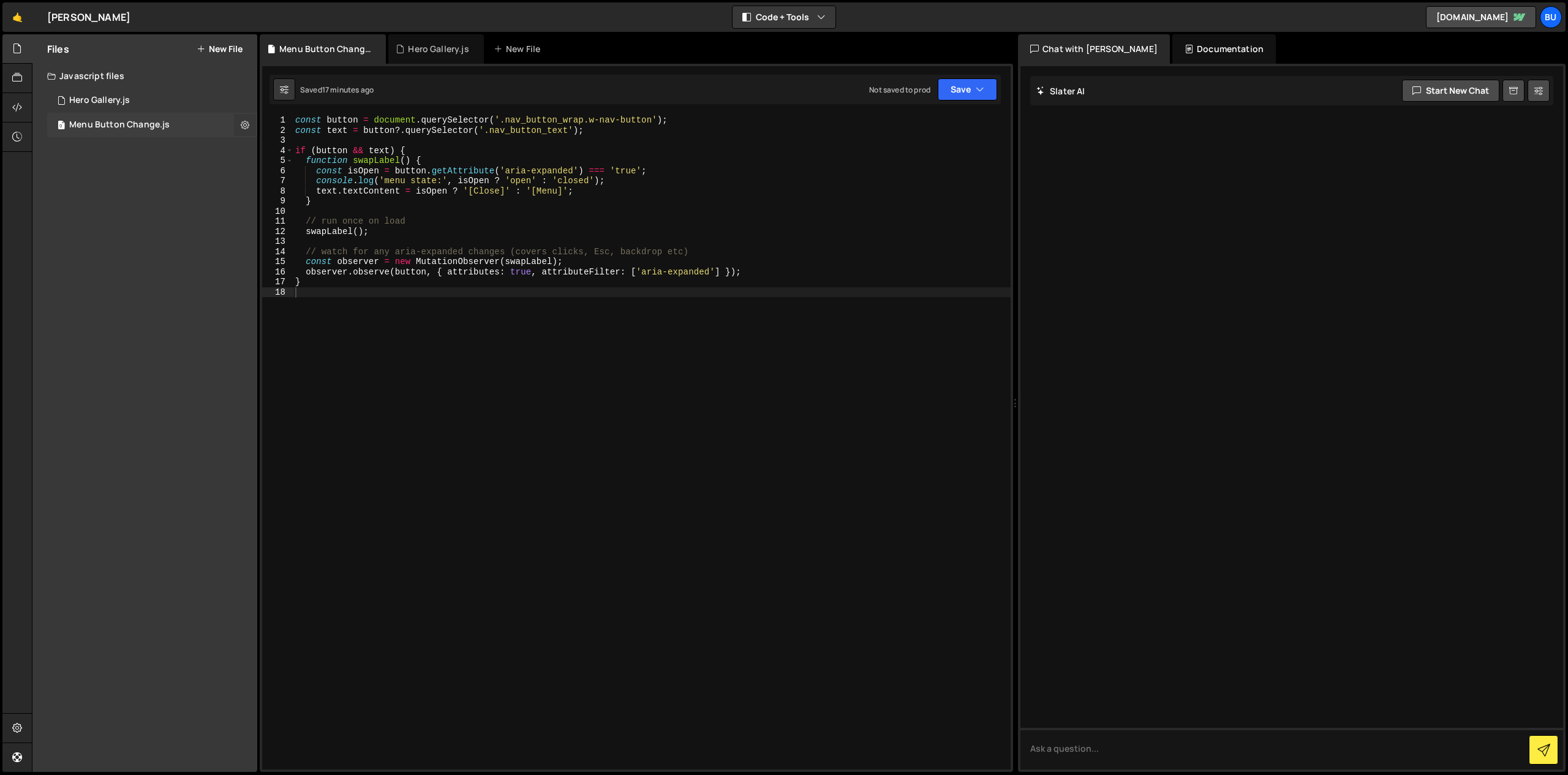
click at [242, 122] on icon at bounding box center [245, 125] width 9 height 12
click at [307, 194] on button "Delete File" at bounding box center [319, 199] width 120 height 25
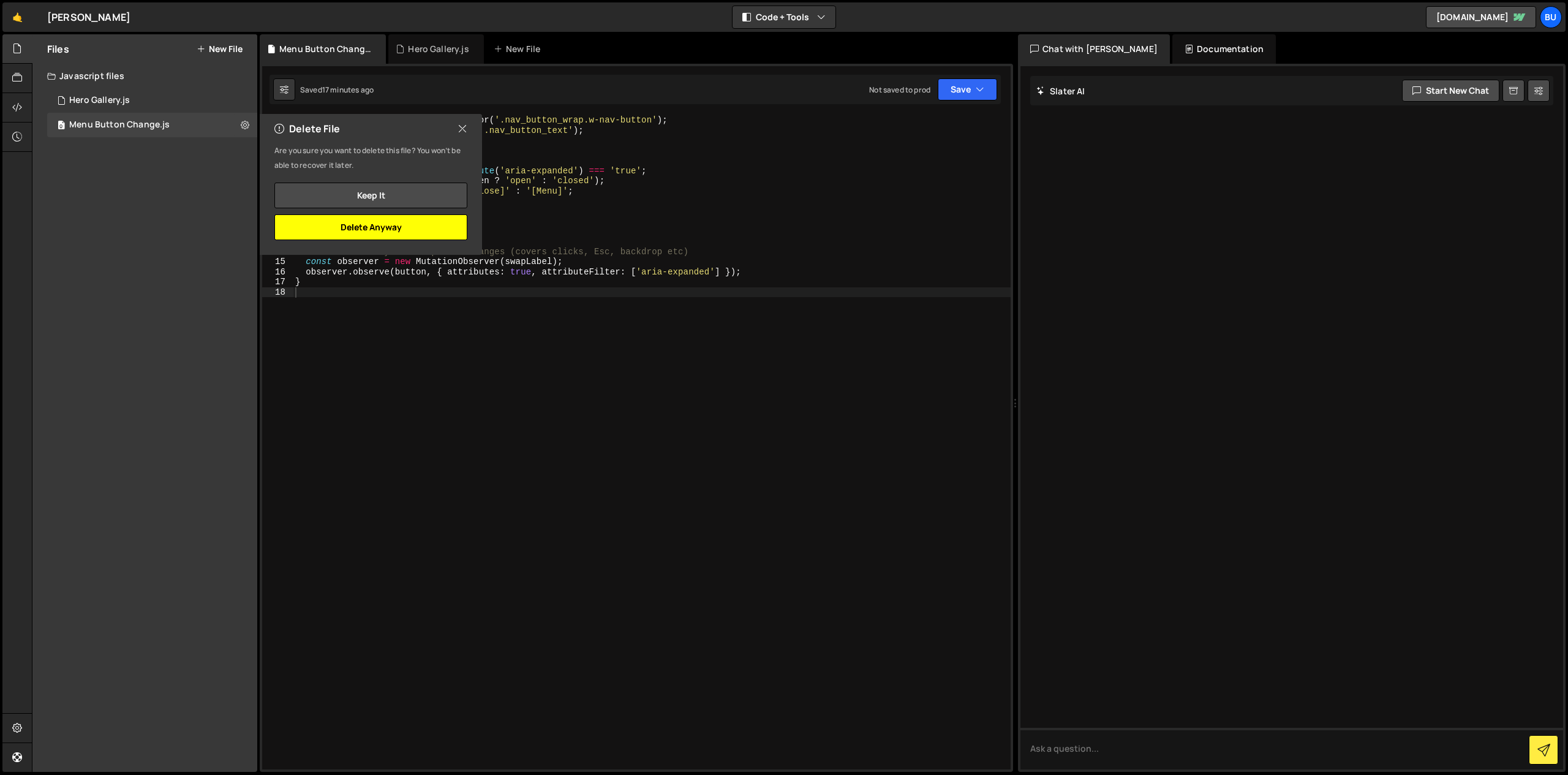
click at [351, 227] on button "Delete Anyway" at bounding box center [370, 227] width 193 height 26
